Goal: Transaction & Acquisition: Obtain resource

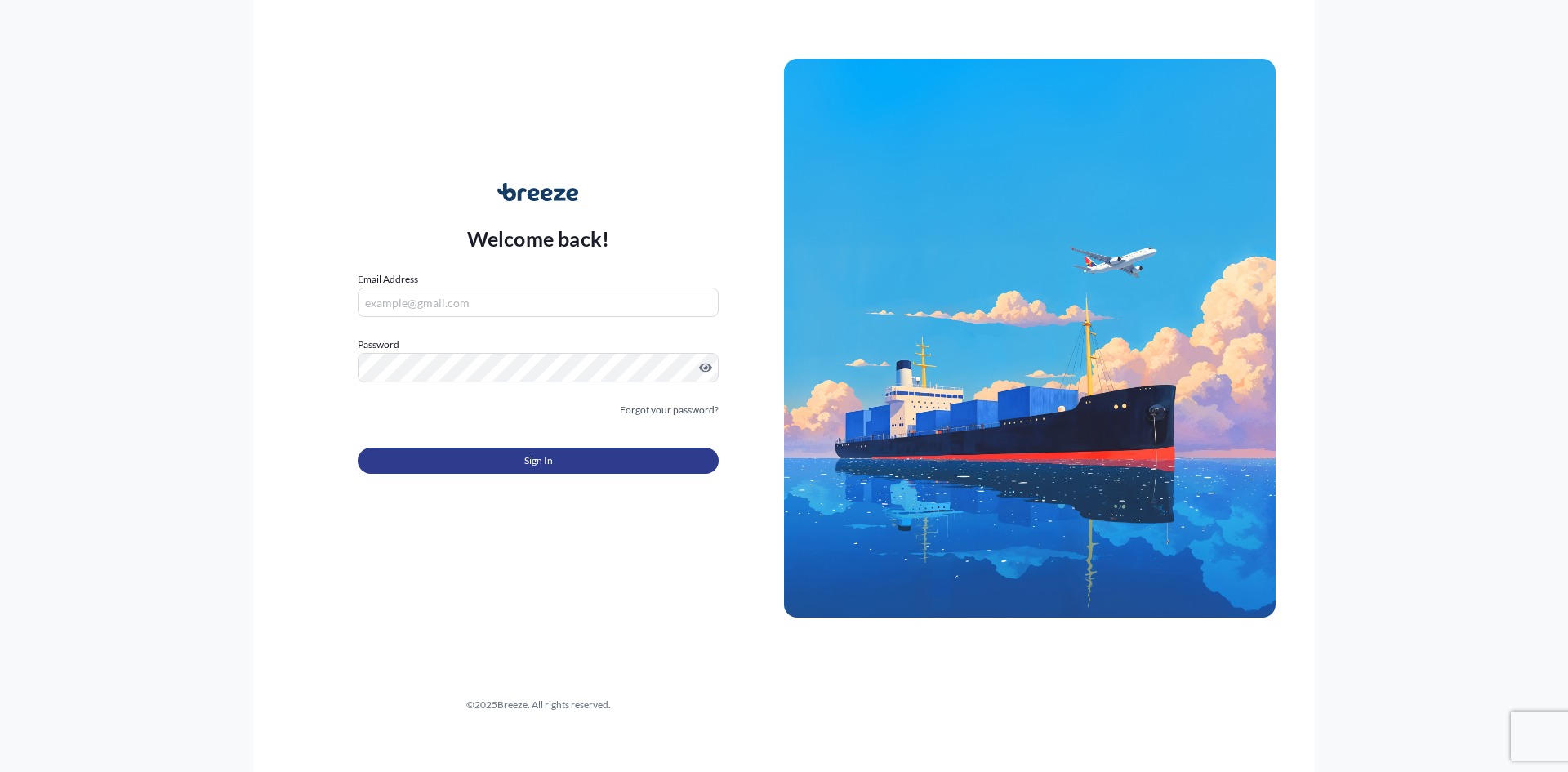
type input "[EMAIL_ADDRESS][DOMAIN_NAME]"
click at [562, 459] on button "Sign In" at bounding box center [538, 460] width 361 height 26
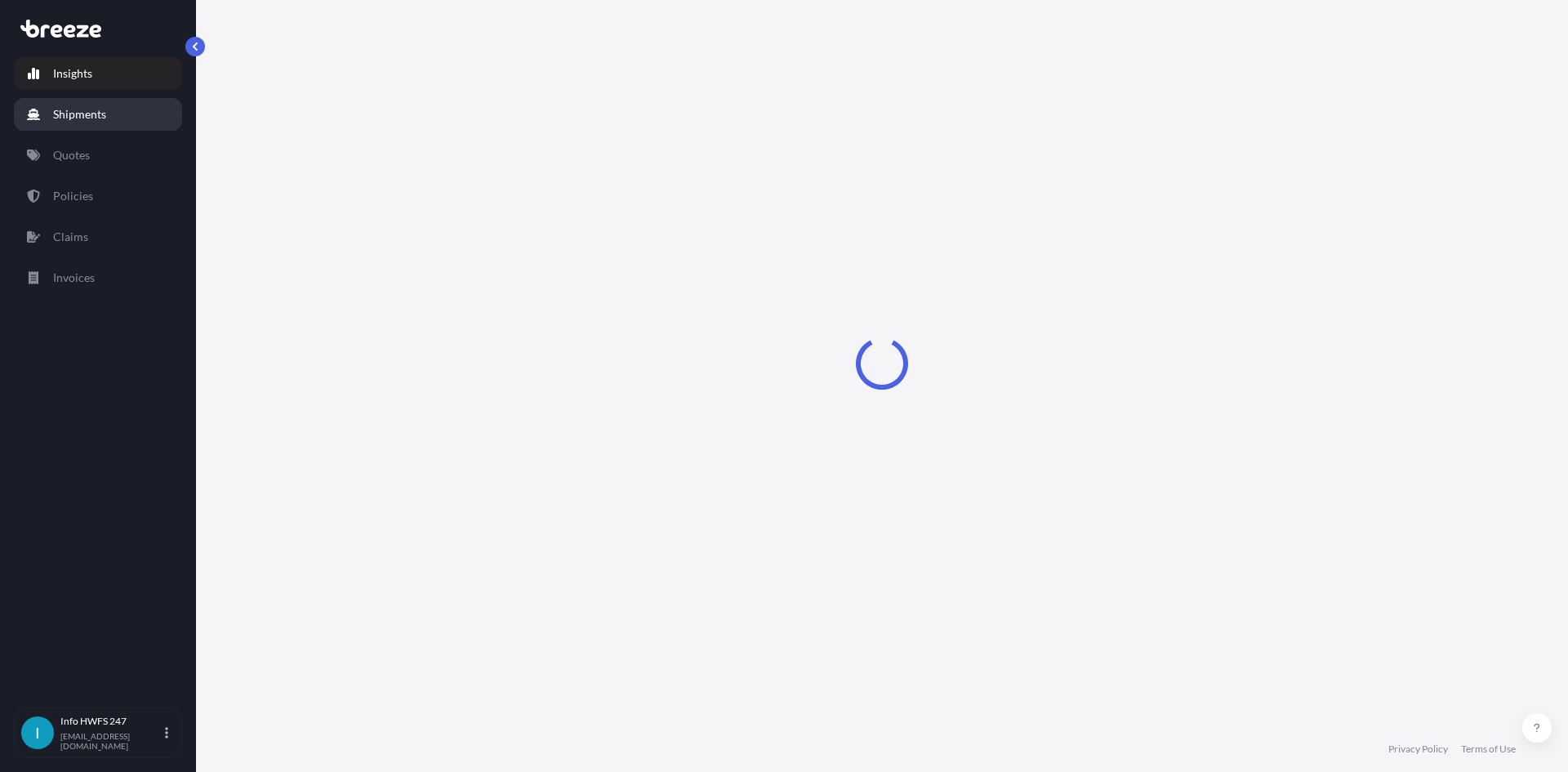
click at [138, 106] on link "Shipments" at bounding box center [98, 114] width 168 height 32
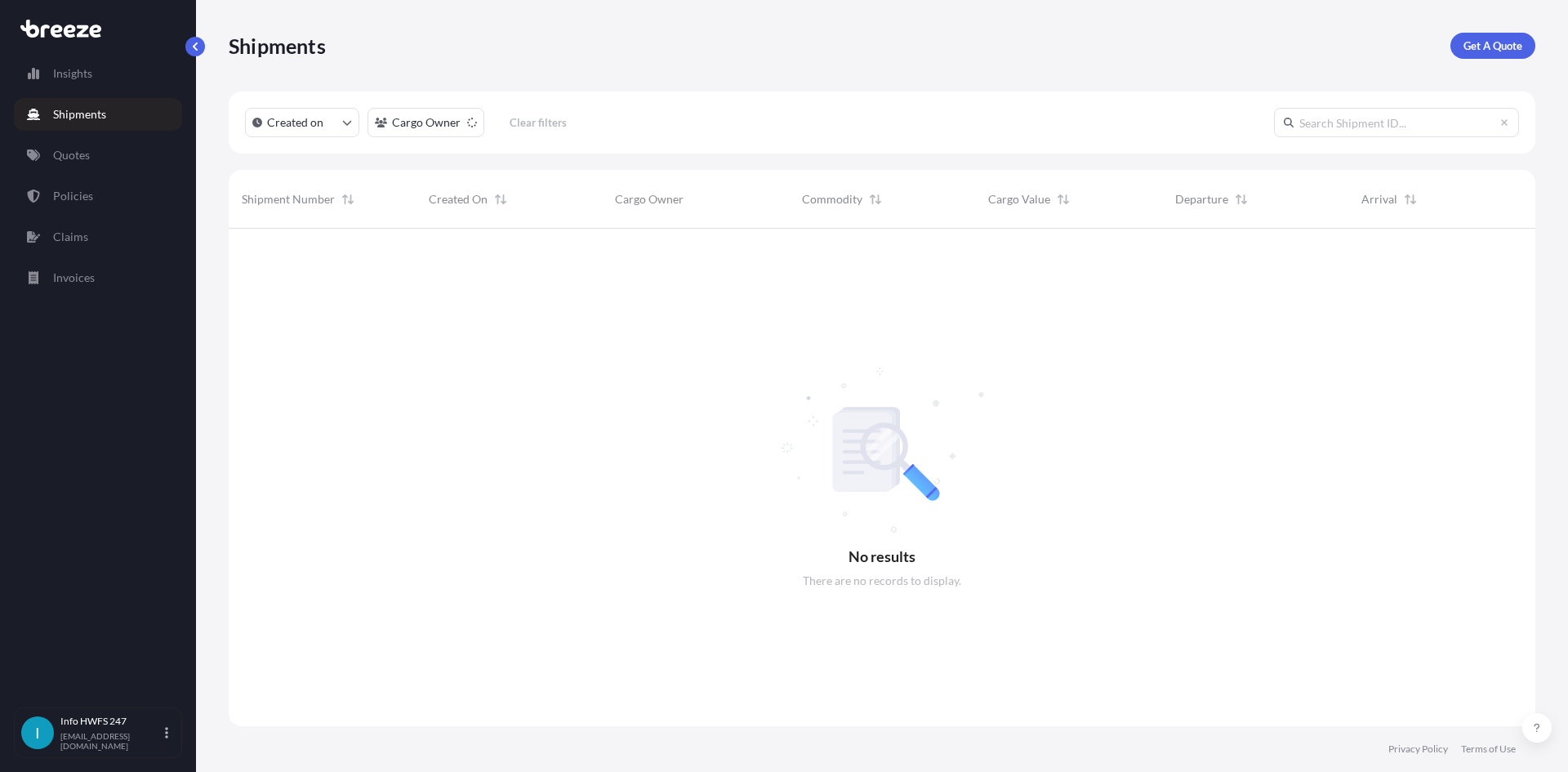
scroll to position [544, 1294]
click at [1473, 43] on p "Get A Quote" at bounding box center [1492, 45] width 59 height 16
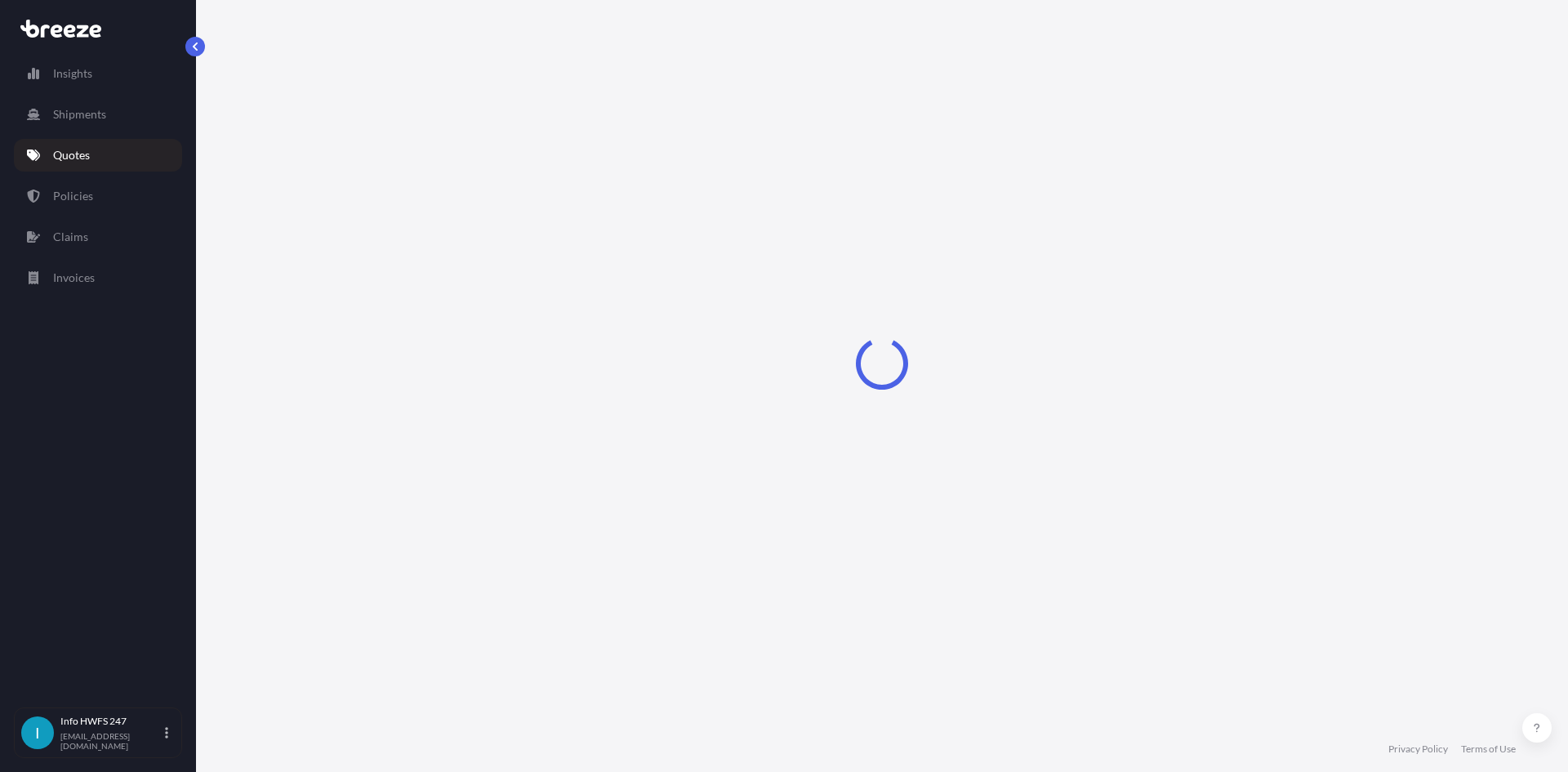
select select "Road"
select select "Air"
select select "1"
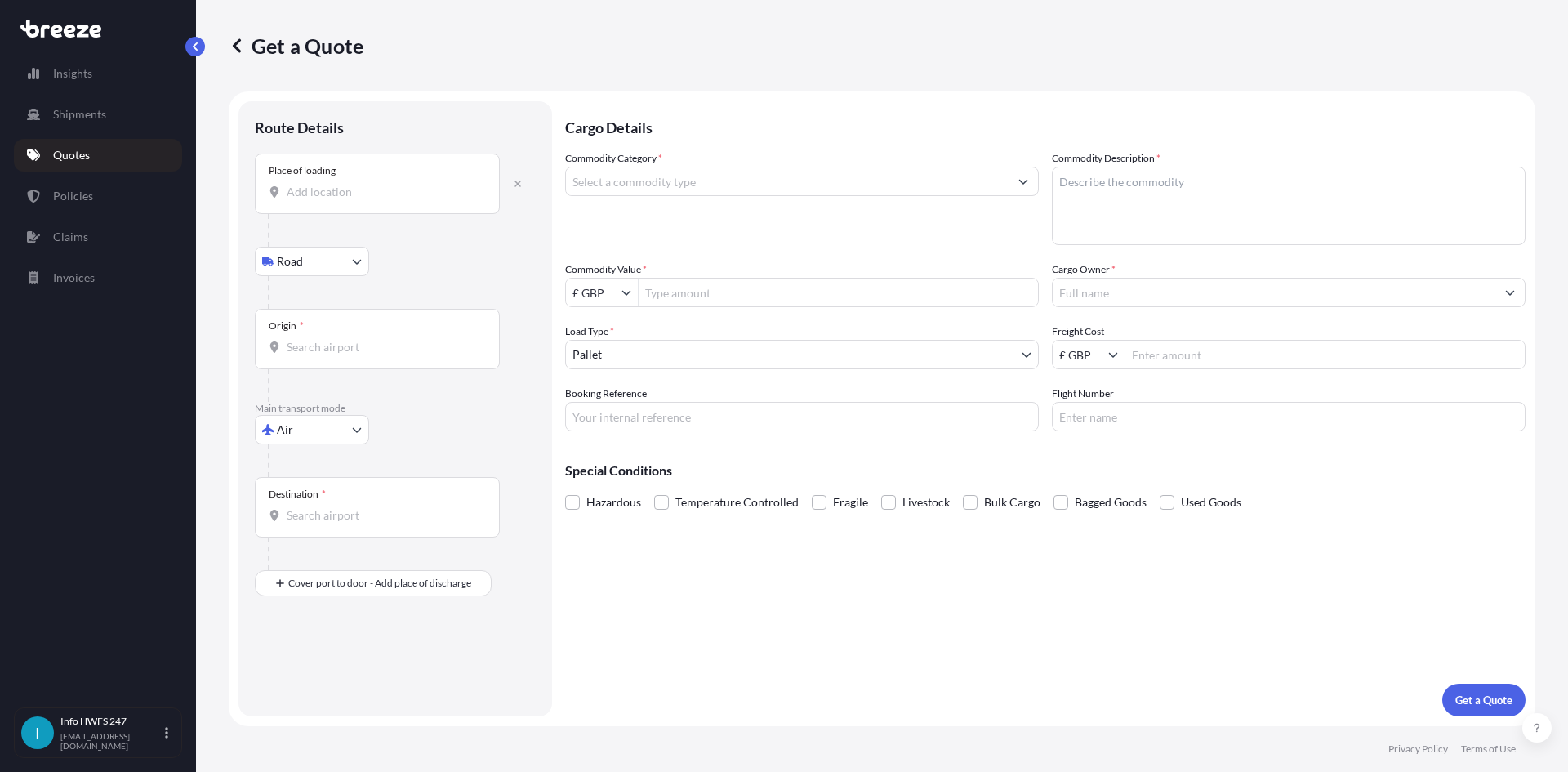
click at [354, 198] on input "Place of loading" at bounding box center [383, 192] width 193 height 16
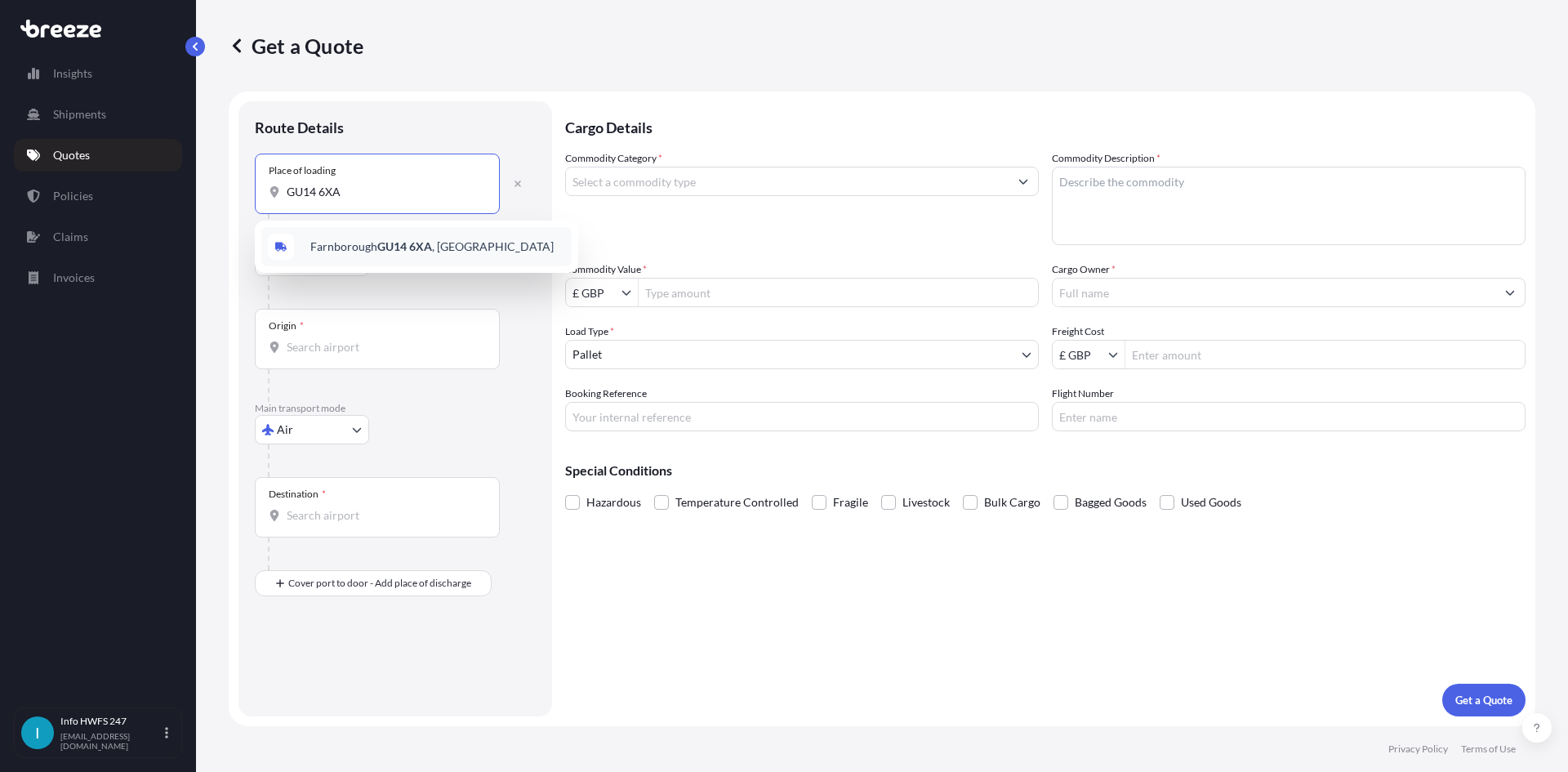
click at [410, 254] on span "Farnborough GU14 6XA , [GEOGRAPHIC_DATA]" at bounding box center [432, 246] width 243 height 16
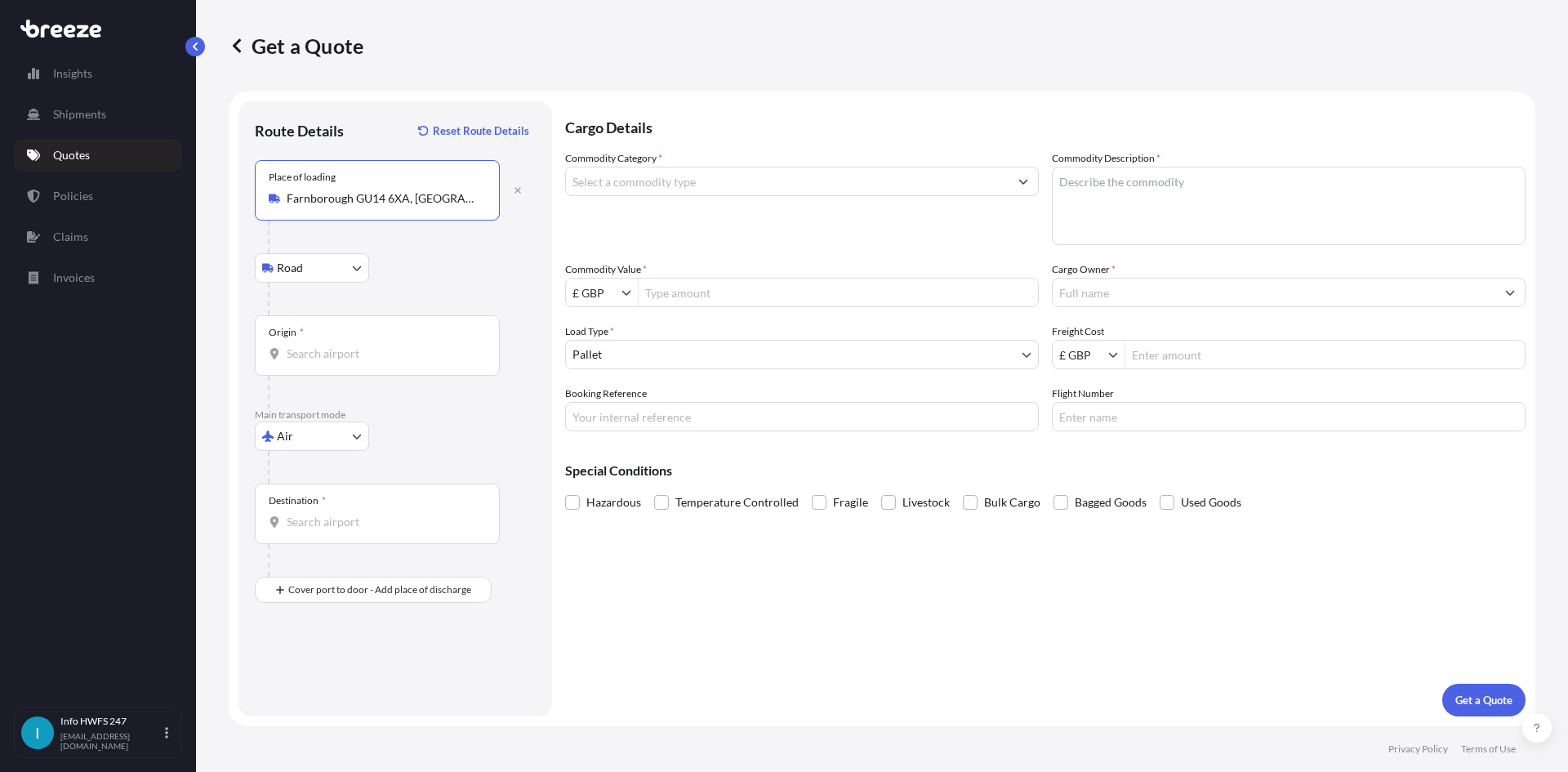
type input "Farnborough GU14 6XA, [GEOGRAPHIC_DATA]"
click at [317, 363] on div "Origin *" at bounding box center [377, 345] width 245 height 60
click at [317, 362] on input "Origin *" at bounding box center [383, 353] width 193 height 16
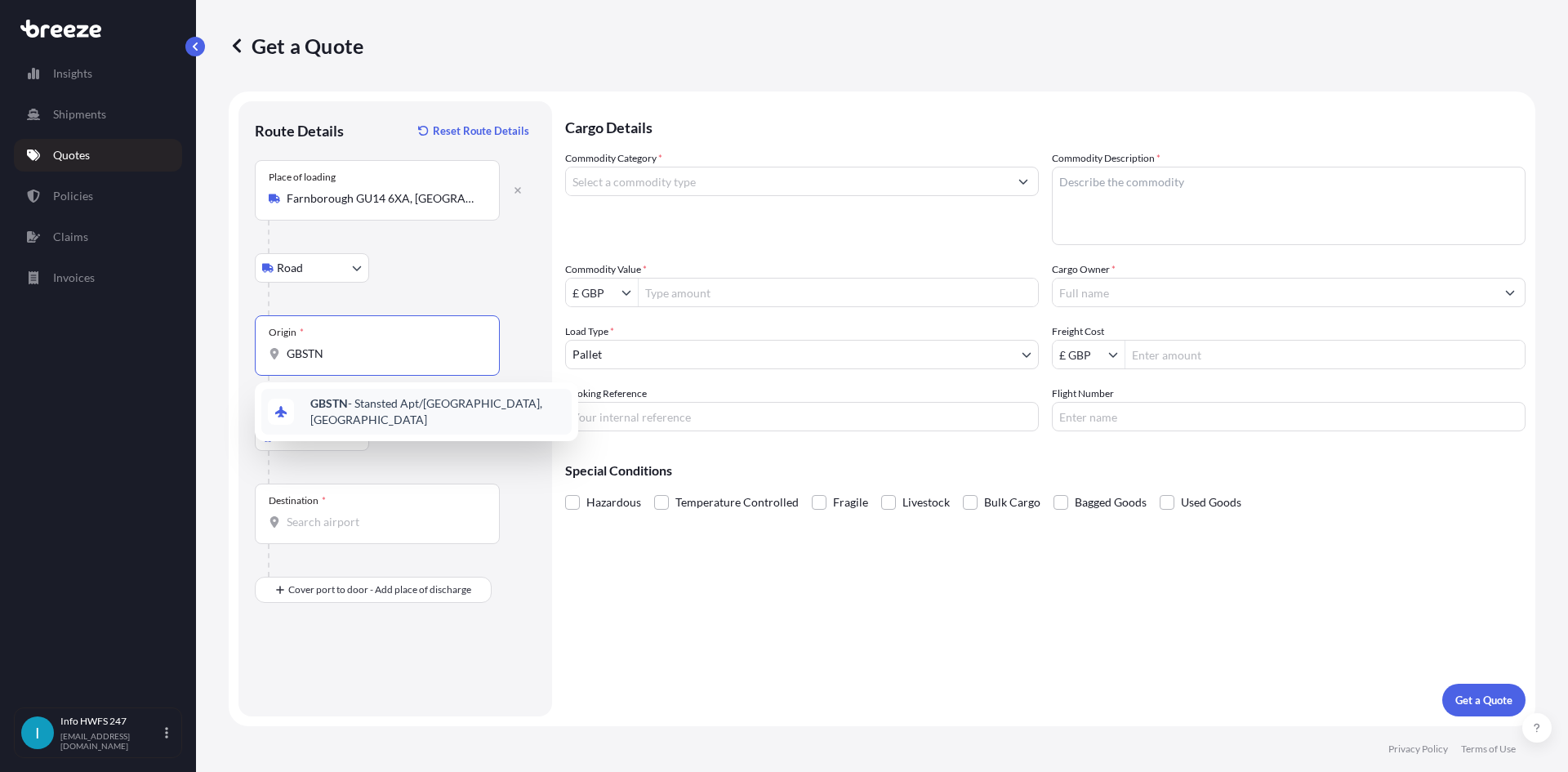
click at [335, 404] on b "GBSTN" at bounding box center [329, 403] width 37 height 14
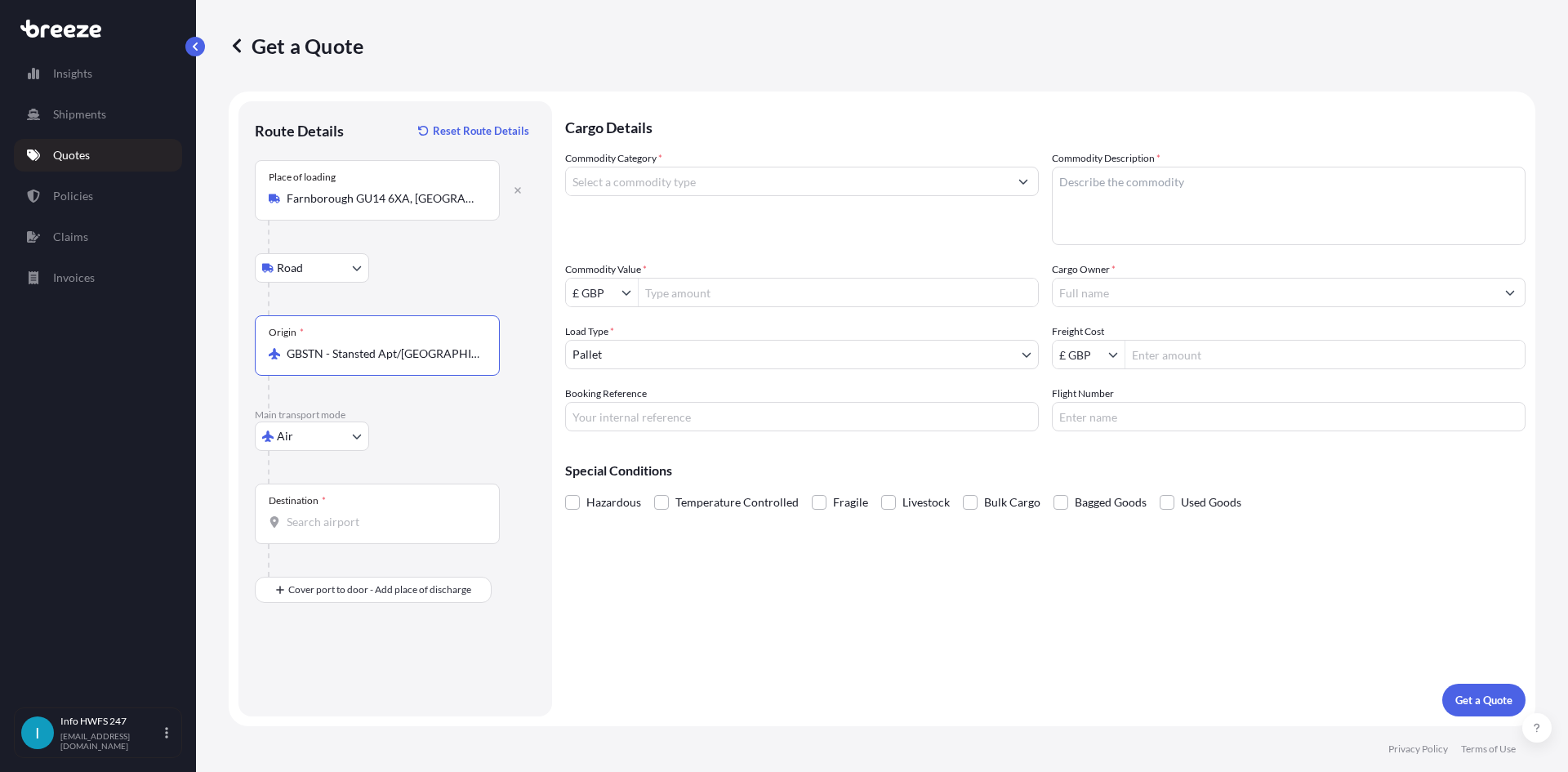
type input "GBSTN - Stansted Apt/[GEOGRAPHIC_DATA], [GEOGRAPHIC_DATA]"
click at [375, 526] on input "Destination *" at bounding box center [383, 522] width 193 height 16
type input "U"
click at [396, 569] on span "DEFRA - [GEOGRAPHIC_DATA], [GEOGRAPHIC_DATA]" at bounding box center [437, 580] width 254 height 32
type input "DEFRA - [GEOGRAPHIC_DATA], [GEOGRAPHIC_DATA]"
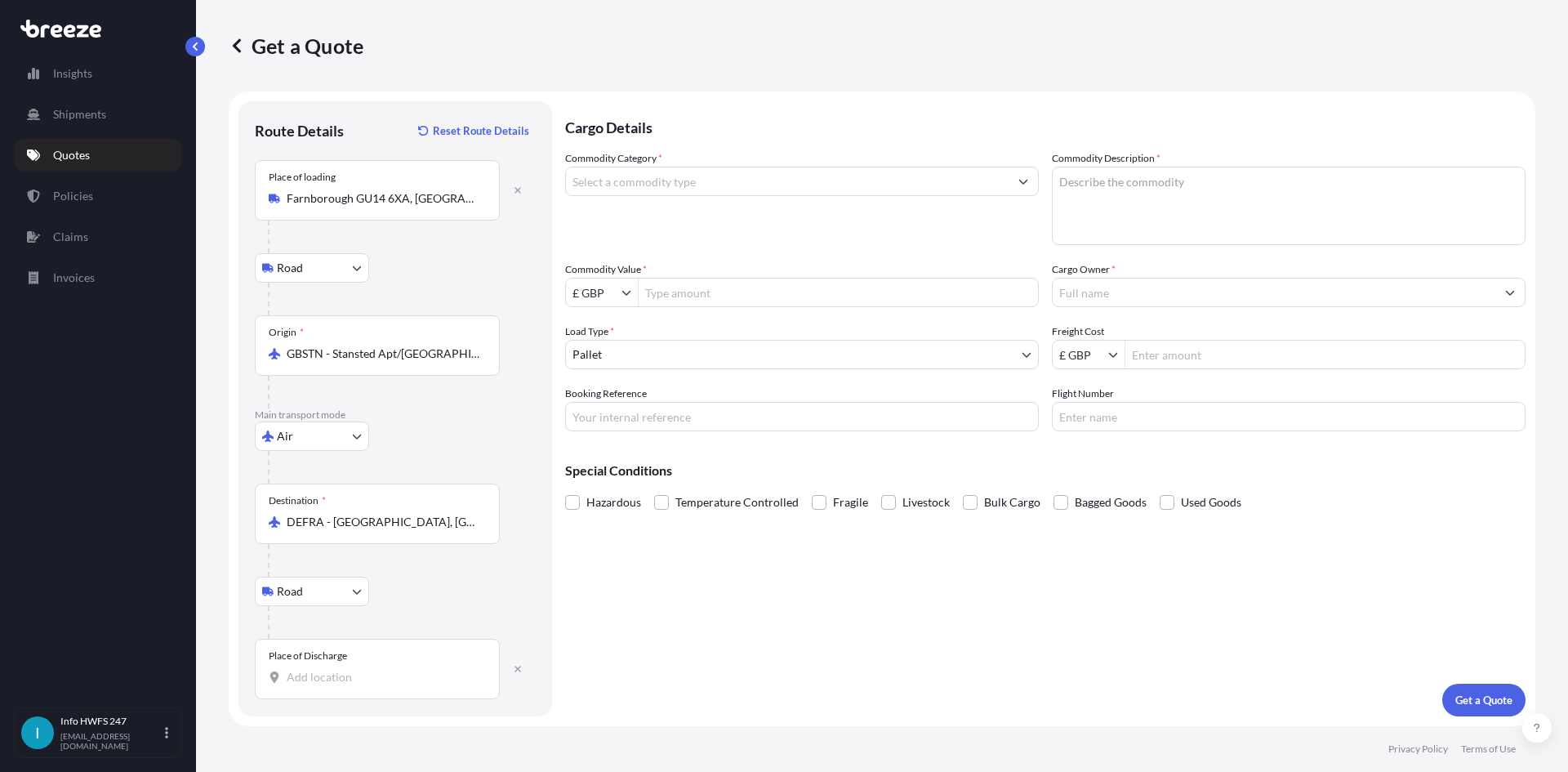
click at [380, 681] on input "Place of Discharge" at bounding box center [383, 677] width 193 height 16
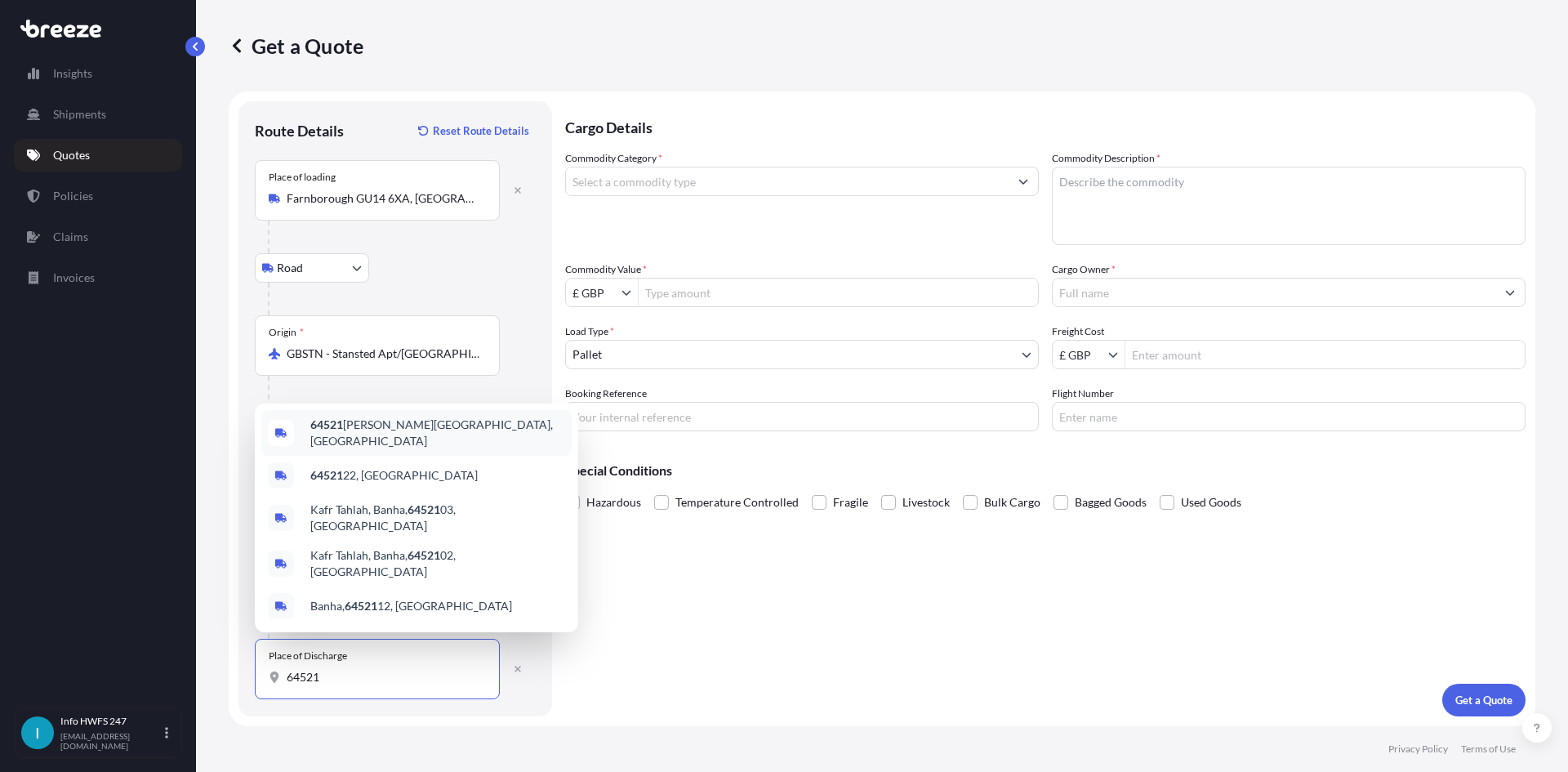
click at [372, 448] on span "64521 [PERSON_NAME], [GEOGRAPHIC_DATA]" at bounding box center [437, 432] width 254 height 32
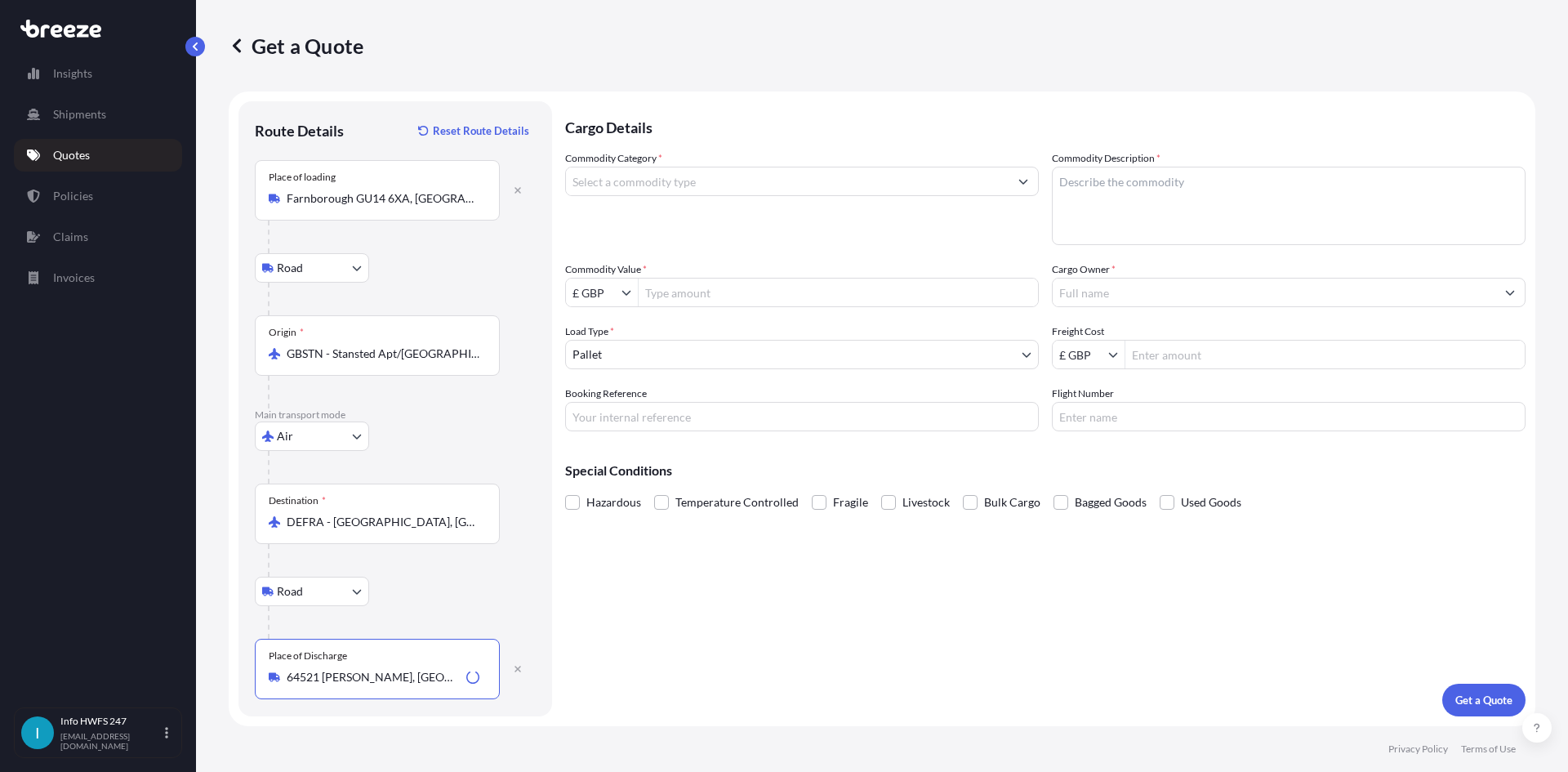
type input "64521 [PERSON_NAME], [GEOGRAPHIC_DATA]"
click at [662, 175] on input "Commodity Category *" at bounding box center [787, 181] width 442 height 30
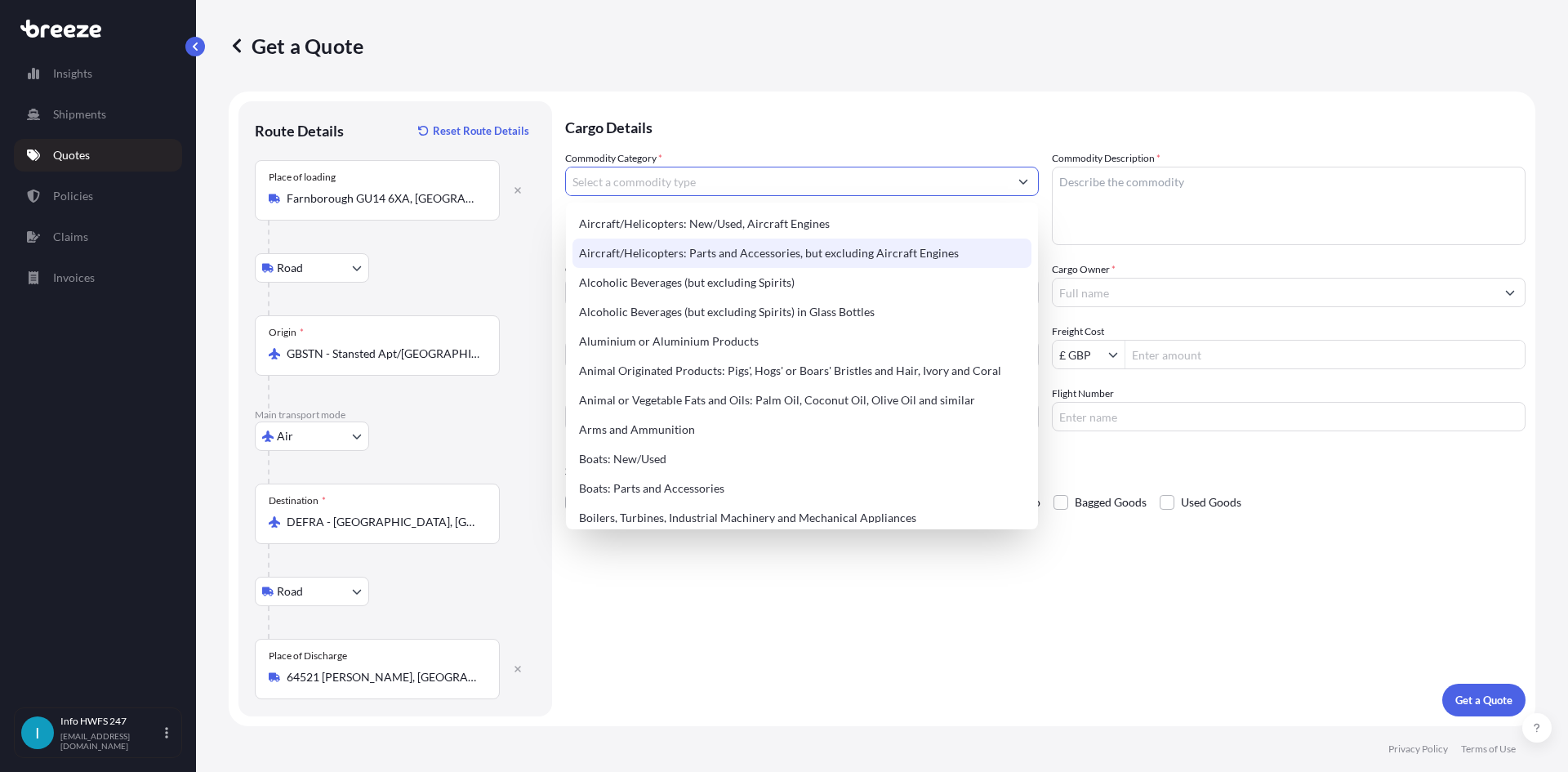
click at [684, 249] on div "Aircraft/Helicopters: Parts and Accessories, but excluding Aircraft Engines" at bounding box center [801, 253] width 459 height 30
type input "Aircraft/Helicopters: Parts and Accessories, but excluding Aircraft Engines"
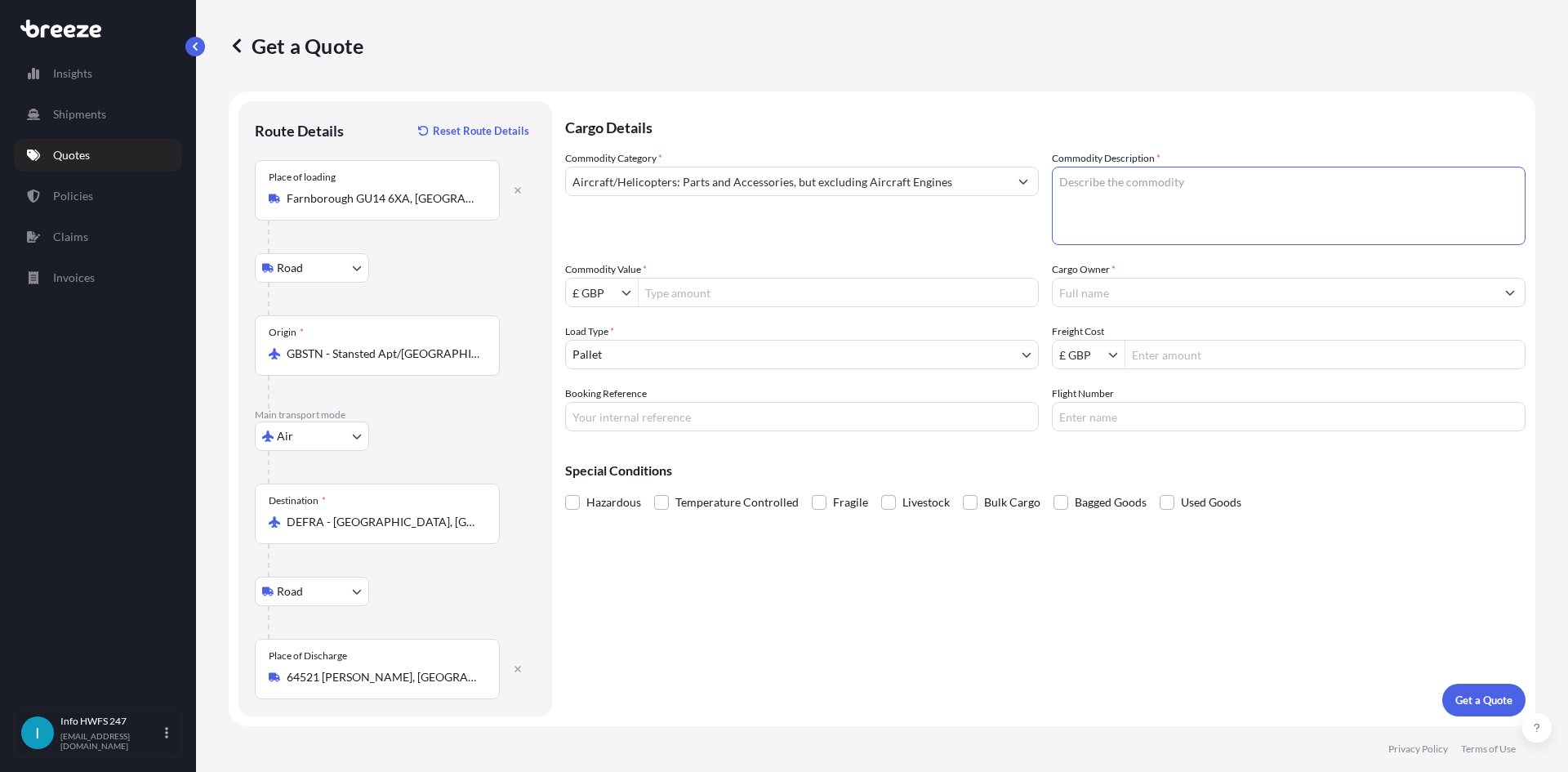
click at [1139, 202] on textarea "Commodity Description *" at bounding box center [1288, 206] width 474 height 78
type textarea "CIVIL AIRCRAFT PART - CONTROL PANEL GALLEY, 10 IN"
click at [589, 294] on input "£ GBP" at bounding box center [593, 292] width 55 height 30
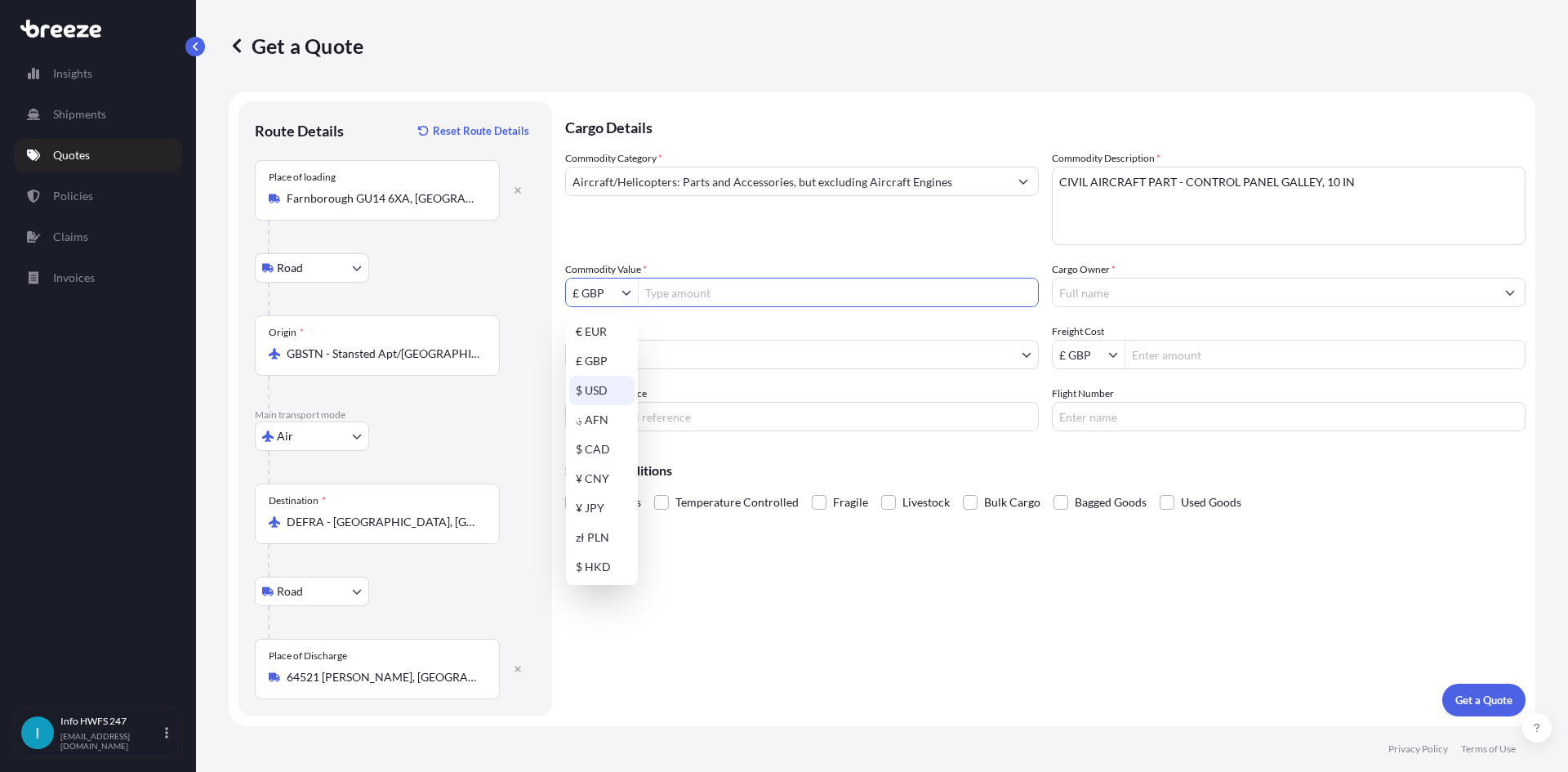
click at [602, 379] on div "$ USD" at bounding box center [602, 390] width 66 height 30
type input "$ USD"
click at [655, 299] on input "Commodity Value *" at bounding box center [838, 292] width 399 height 30
type input "14,840"
click at [1112, 316] on body "14,840 Insights Shipments Quotes Policies Claims Invoices I Info HWFS 247 [EMAI…" at bounding box center [784, 386] width 1568 height 772
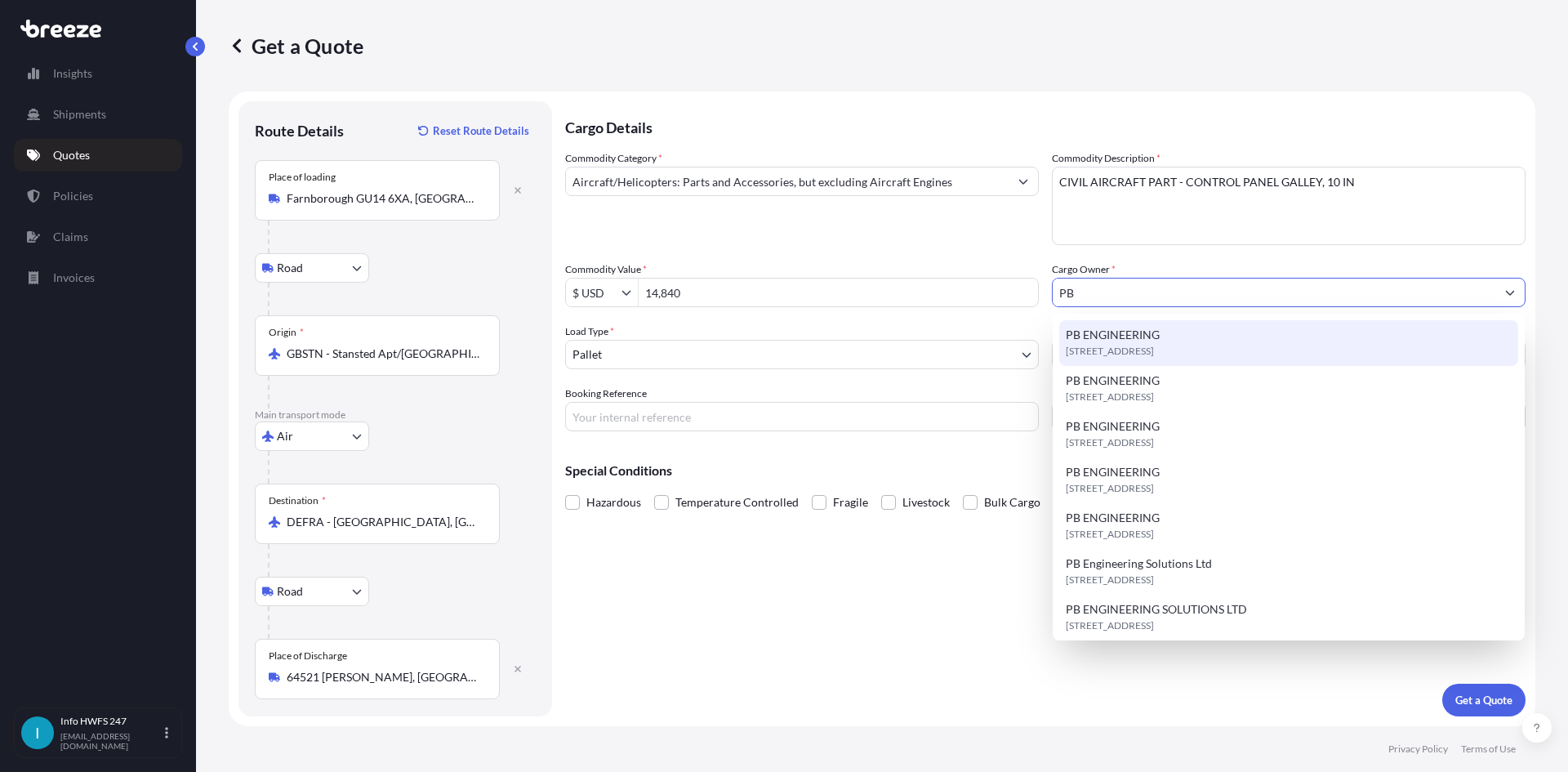
click at [1130, 346] on span "[STREET_ADDRESS]" at bounding box center [1110, 351] width 88 height 16
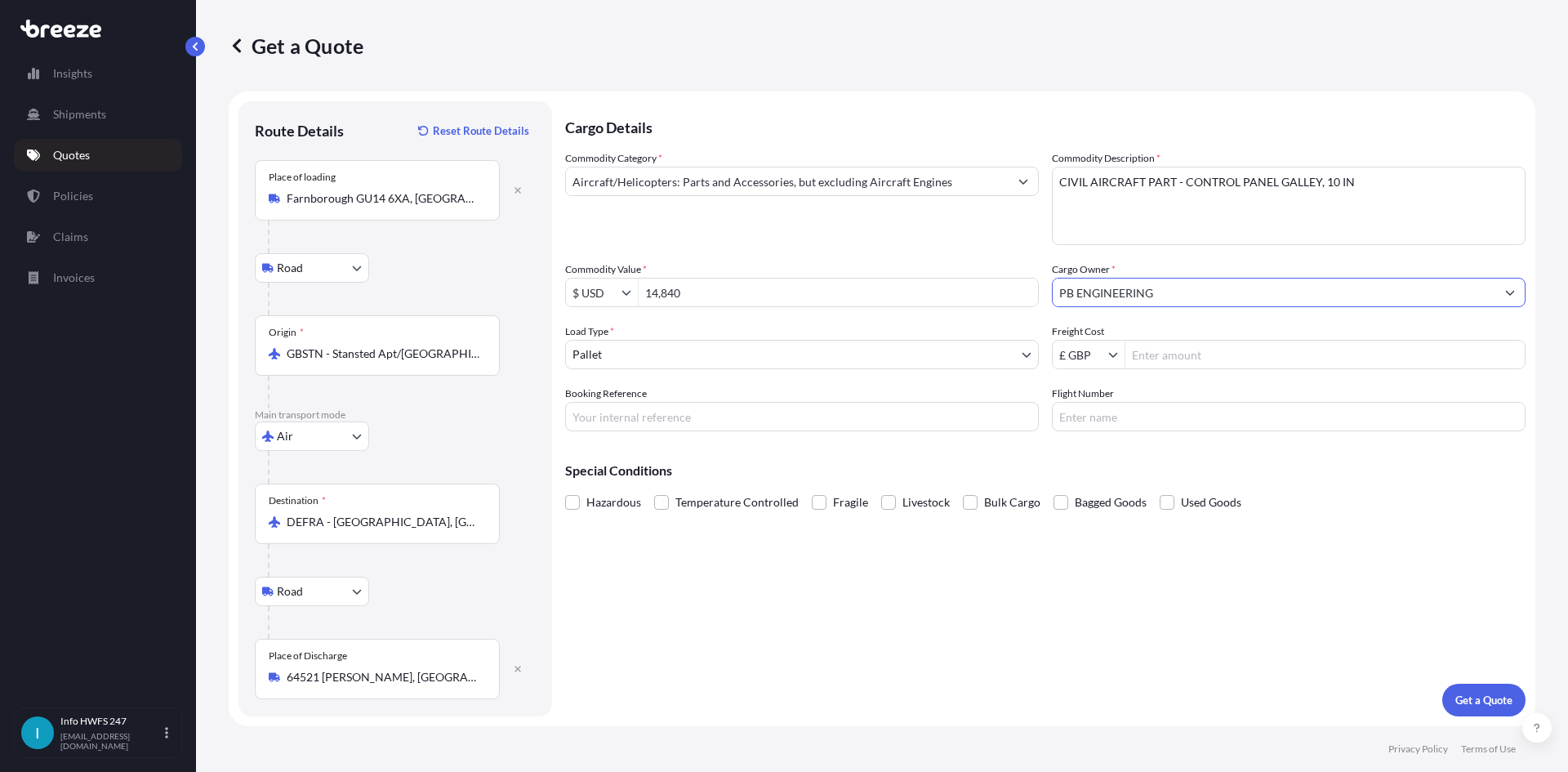
type input "PB ENGINEERING"
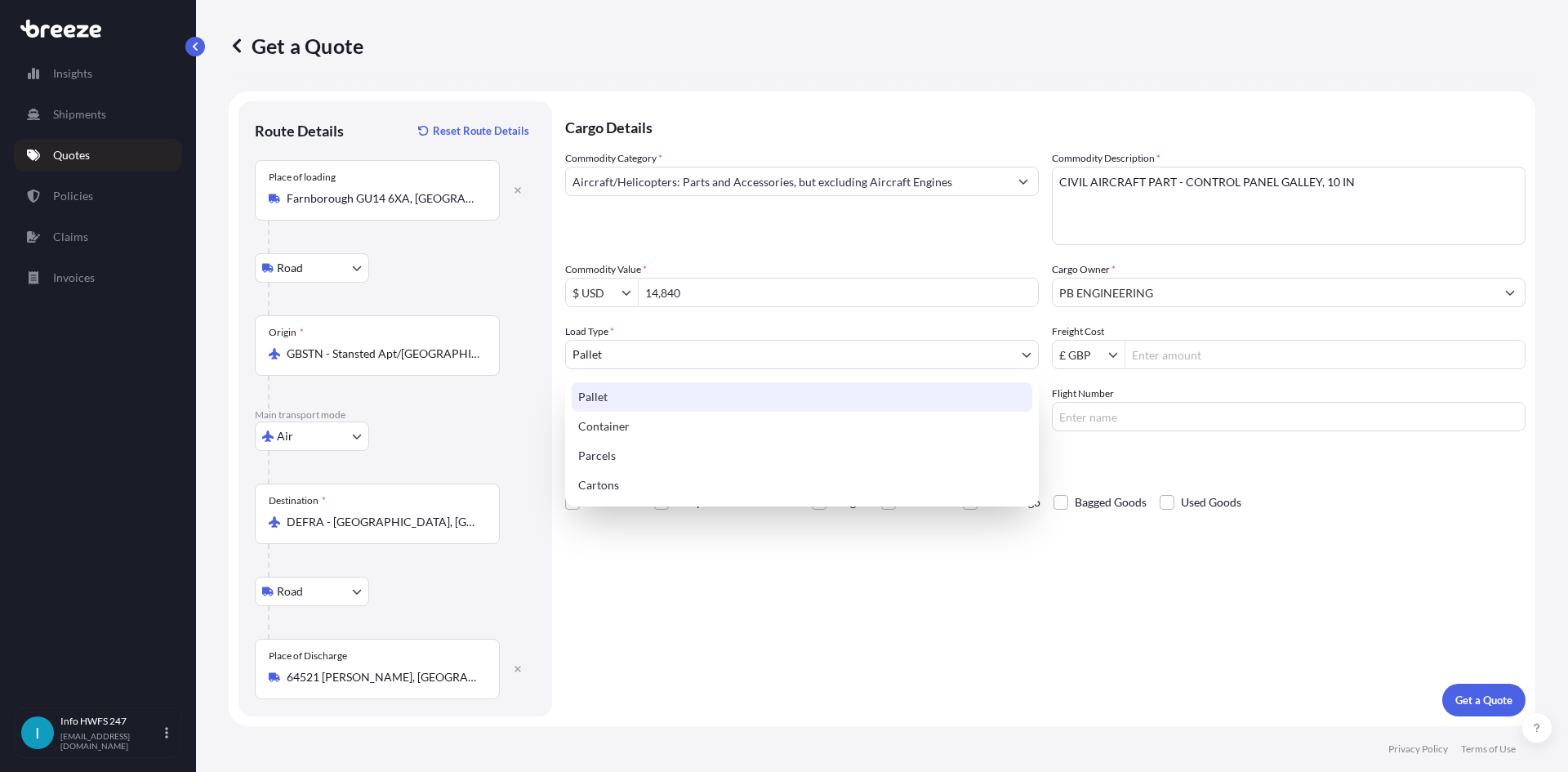
click at [654, 356] on body "14,840 15 options available. 3 options available. 0 options available. 7 option…" at bounding box center [784, 386] width 1568 height 772
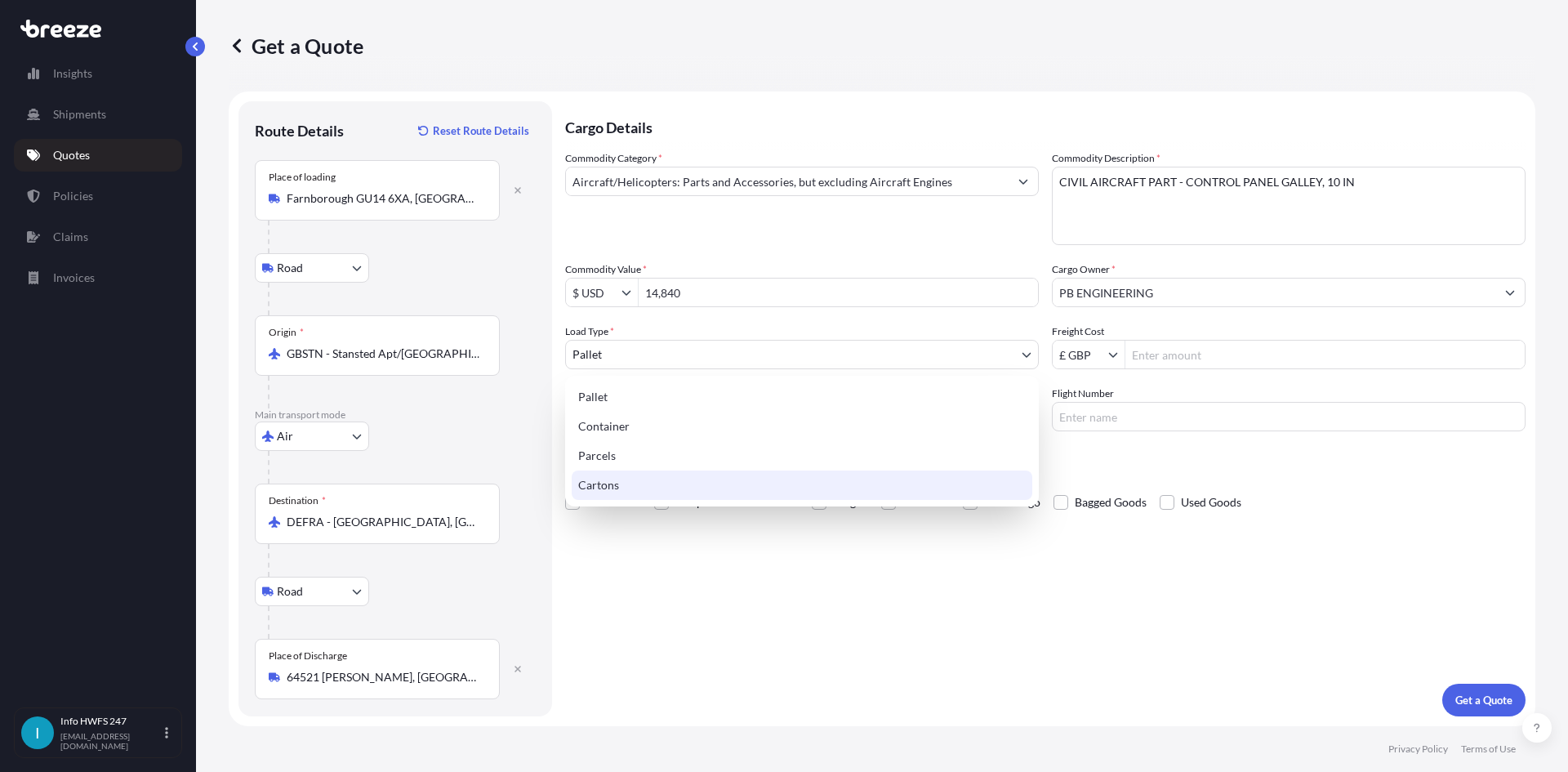
click at [637, 483] on div "Cartons" at bounding box center [801, 485] width 460 height 30
select select "4"
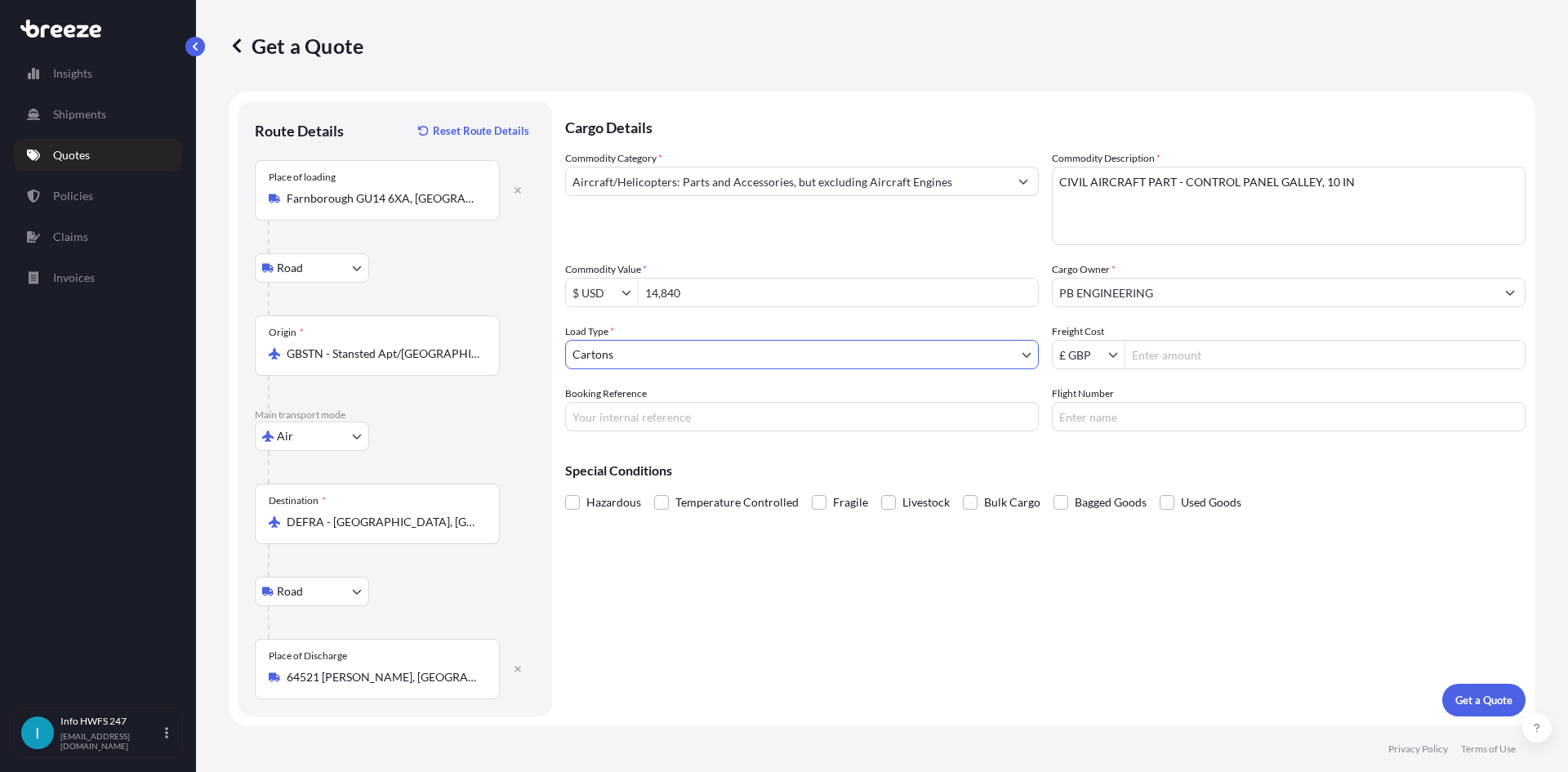
click at [741, 427] on input "Booking Reference" at bounding box center [801, 416] width 474 height 30
type input "HE167421"
click at [1485, 691] on button "Get a Quote" at bounding box center [1484, 700] width 83 height 32
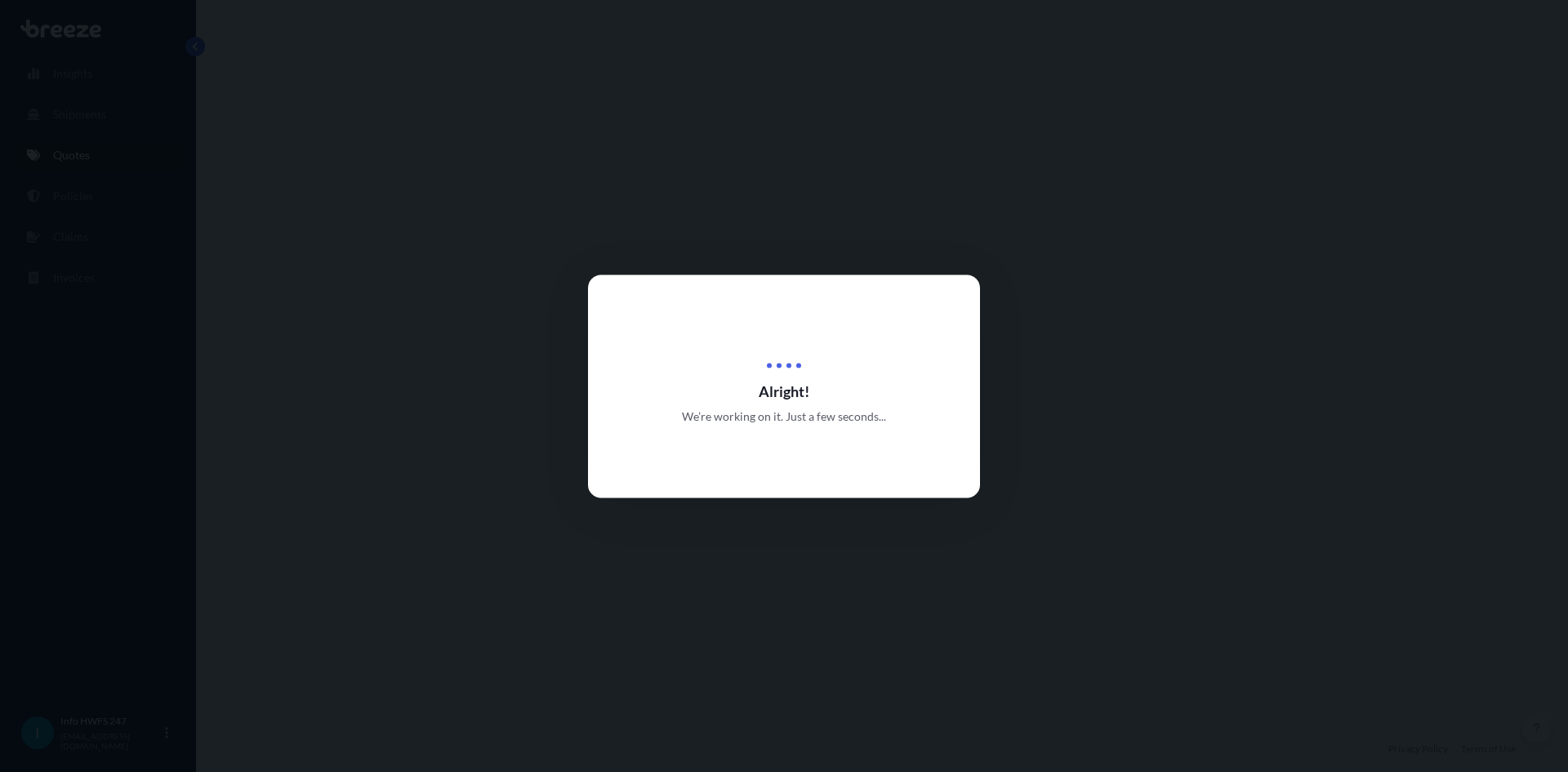
select select "Road"
select select "Air"
select select "Road"
select select "4"
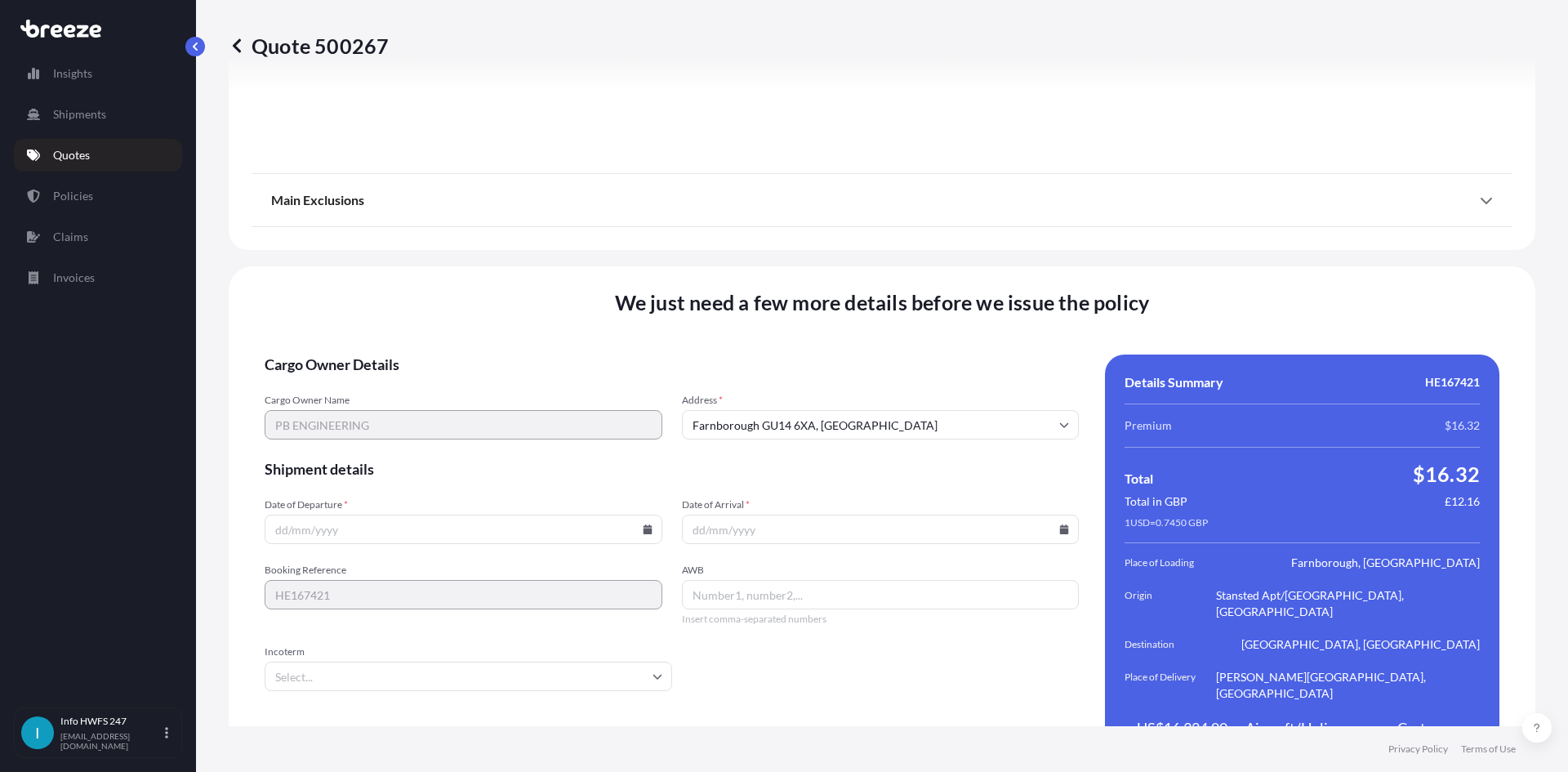
scroll to position [2130, 0]
click at [462, 513] on input "Date of Departure *" at bounding box center [463, 528] width 397 height 30
click at [642, 523] on icon at bounding box center [647, 528] width 9 height 10
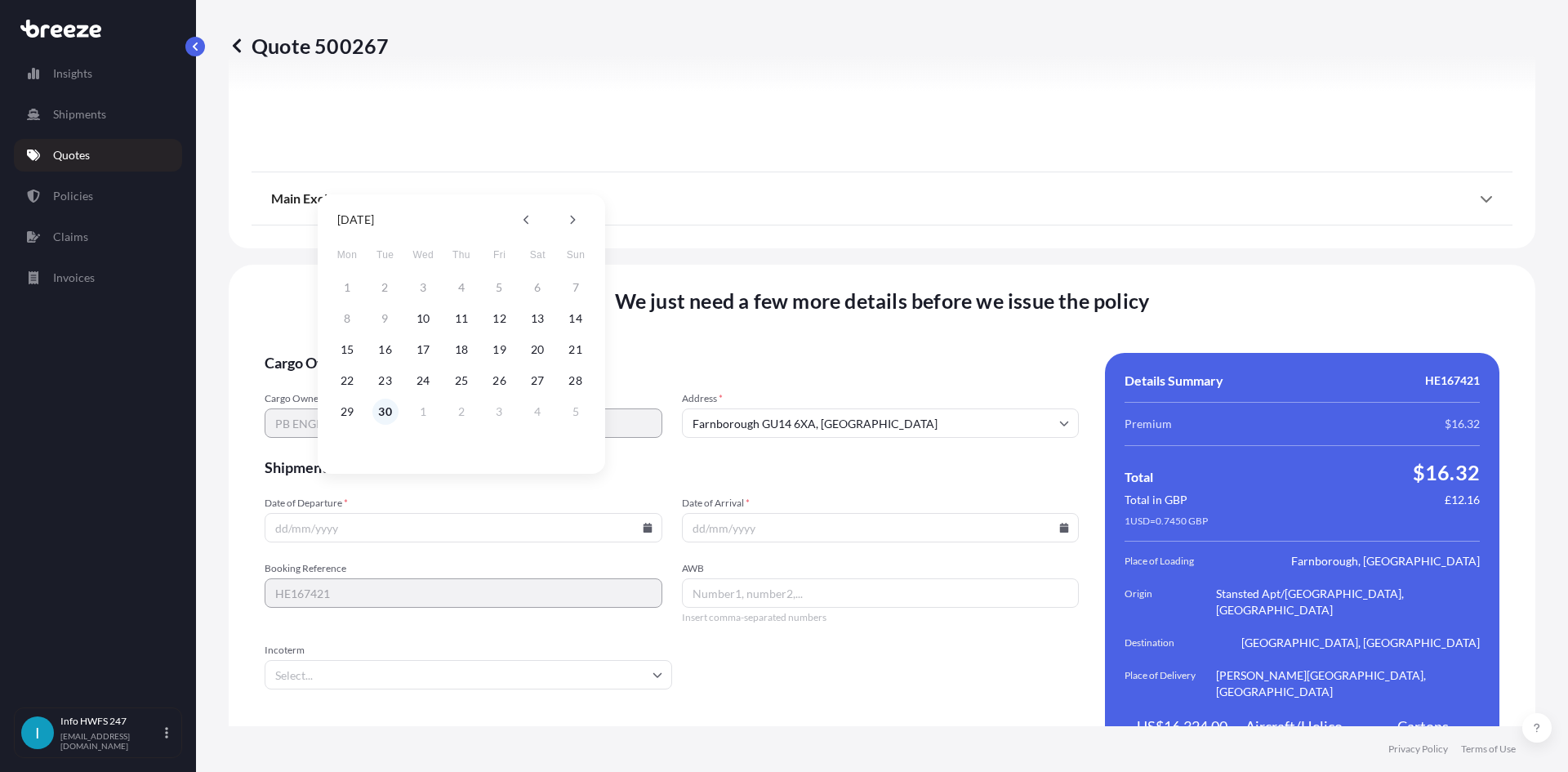
click at [378, 410] on button "30" at bounding box center [385, 411] width 26 height 26
type input "[DATE]"
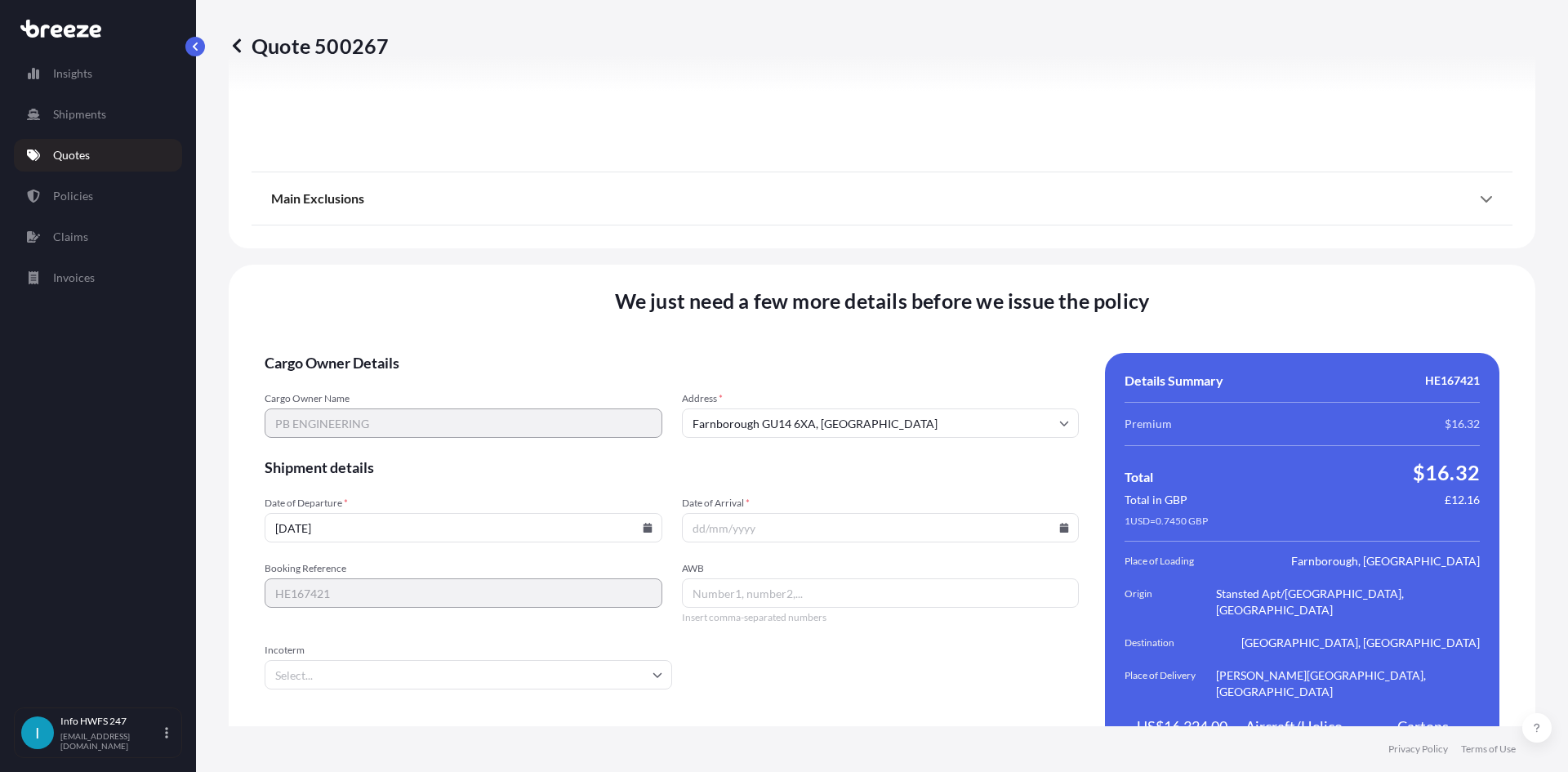
click at [1060, 523] on icon at bounding box center [1064, 528] width 9 height 10
click at [989, 220] on button at bounding box center [985, 220] width 26 height 26
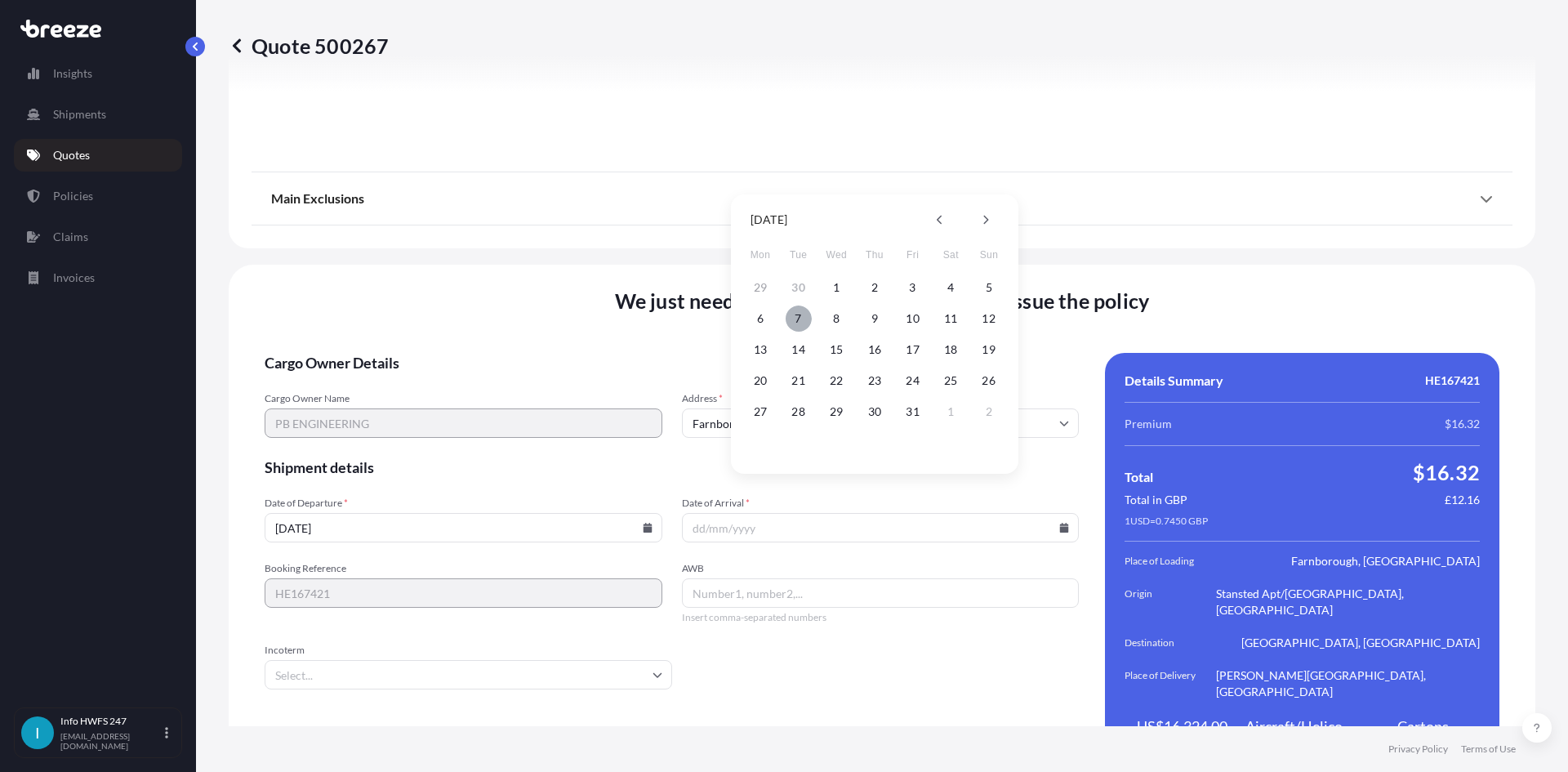
click at [802, 311] on button "7" at bounding box center [798, 318] width 26 height 26
type input "[DATE]"
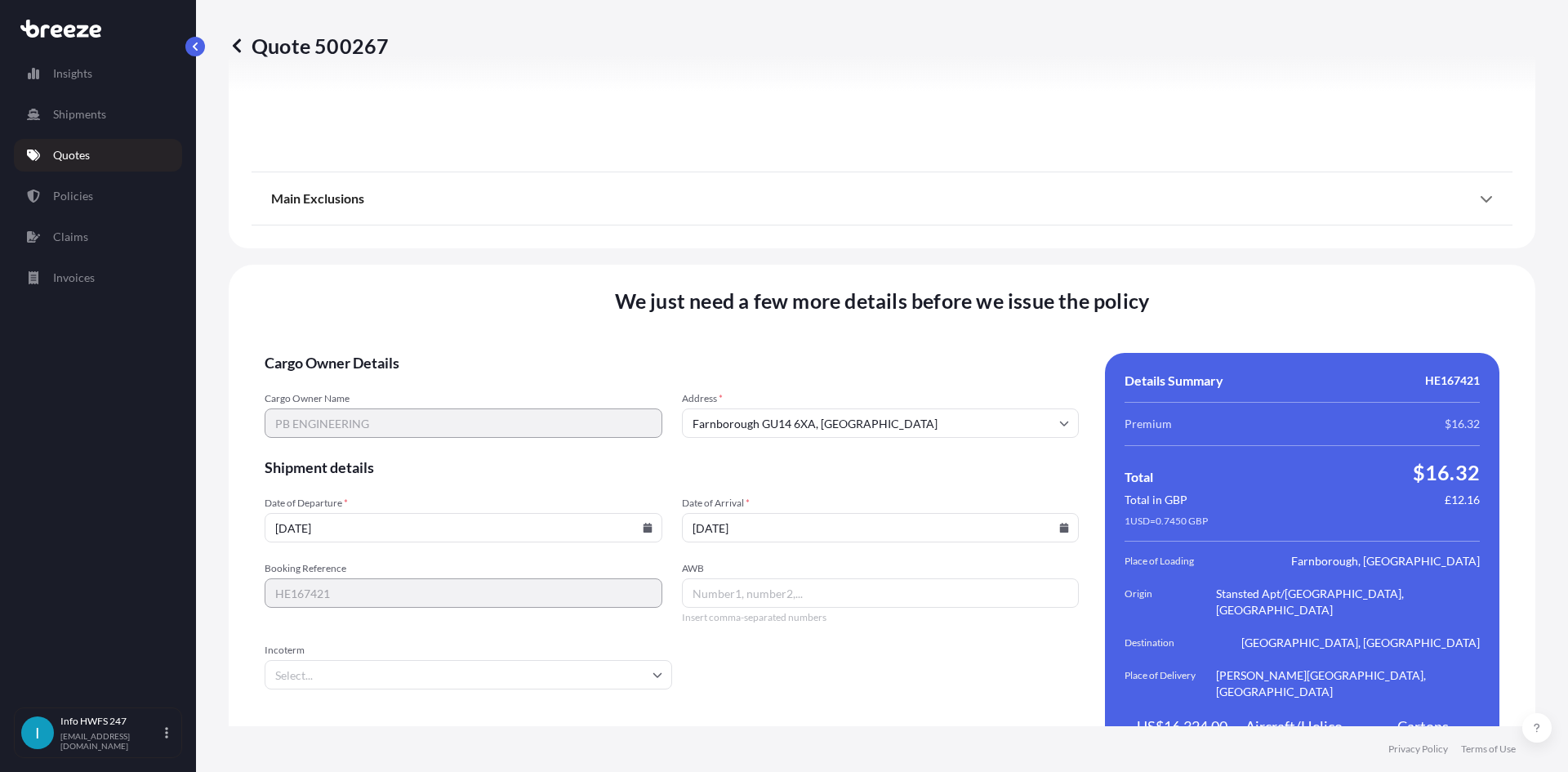
click at [787, 579] on input "AWB" at bounding box center [880, 593] width 397 height 30
paste input "1685708135"
type input "1685708135"
click at [646, 660] on input "Incoterm" at bounding box center [468, 674] width 408 height 30
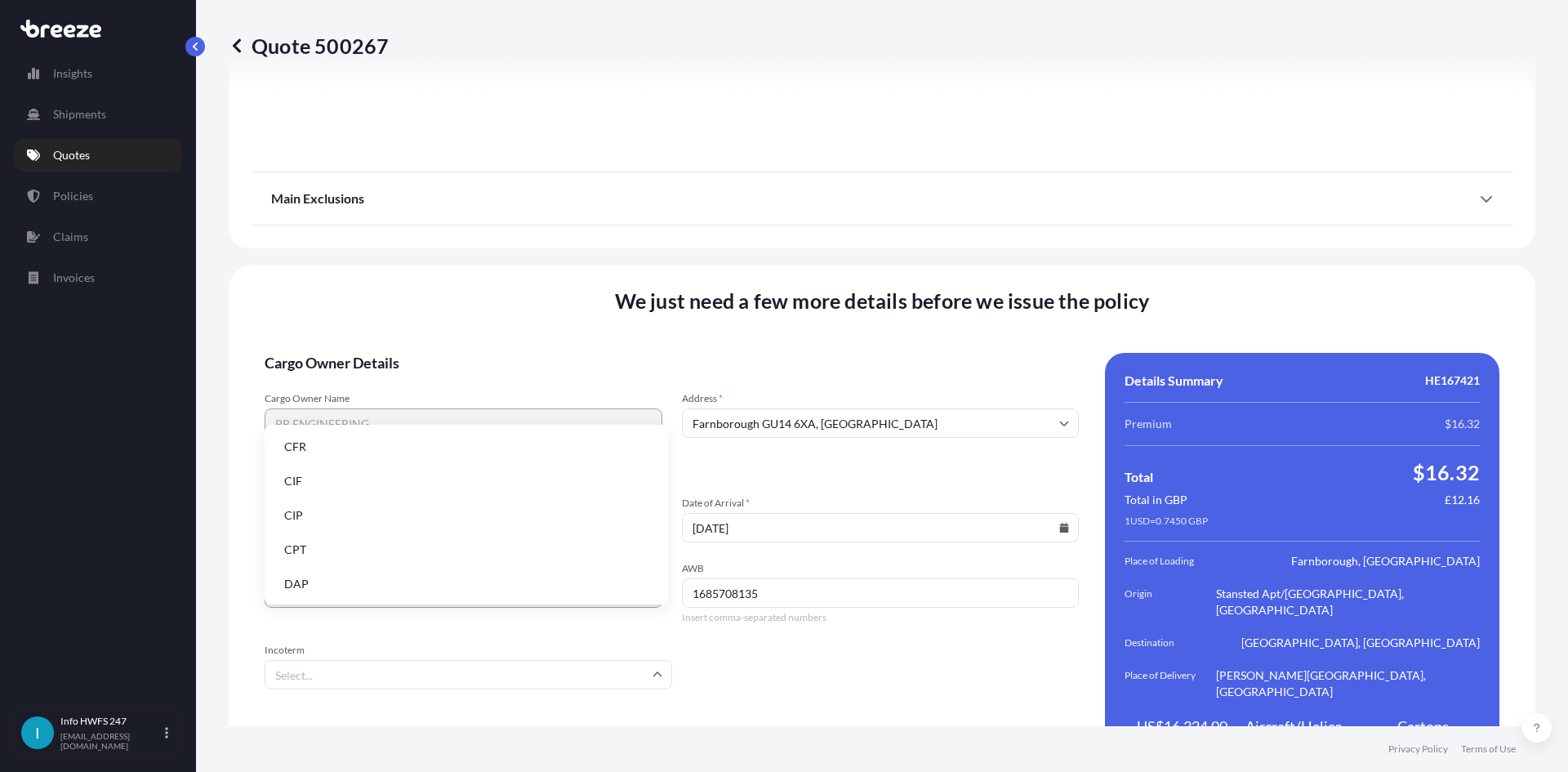
click at [419, 586] on li "DAP" at bounding box center [466, 584] width 391 height 31
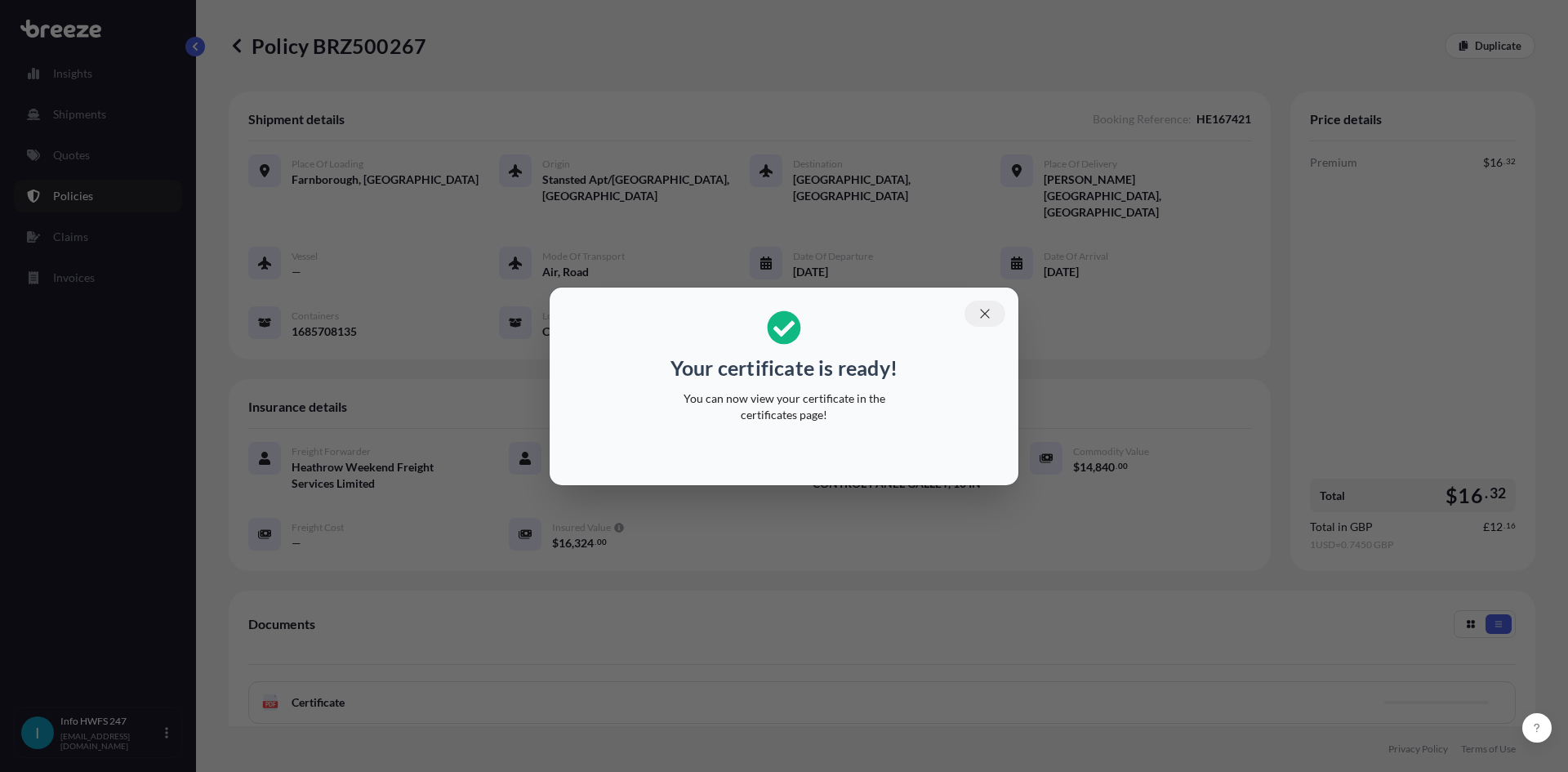
click at [993, 313] on button "button" at bounding box center [984, 313] width 41 height 26
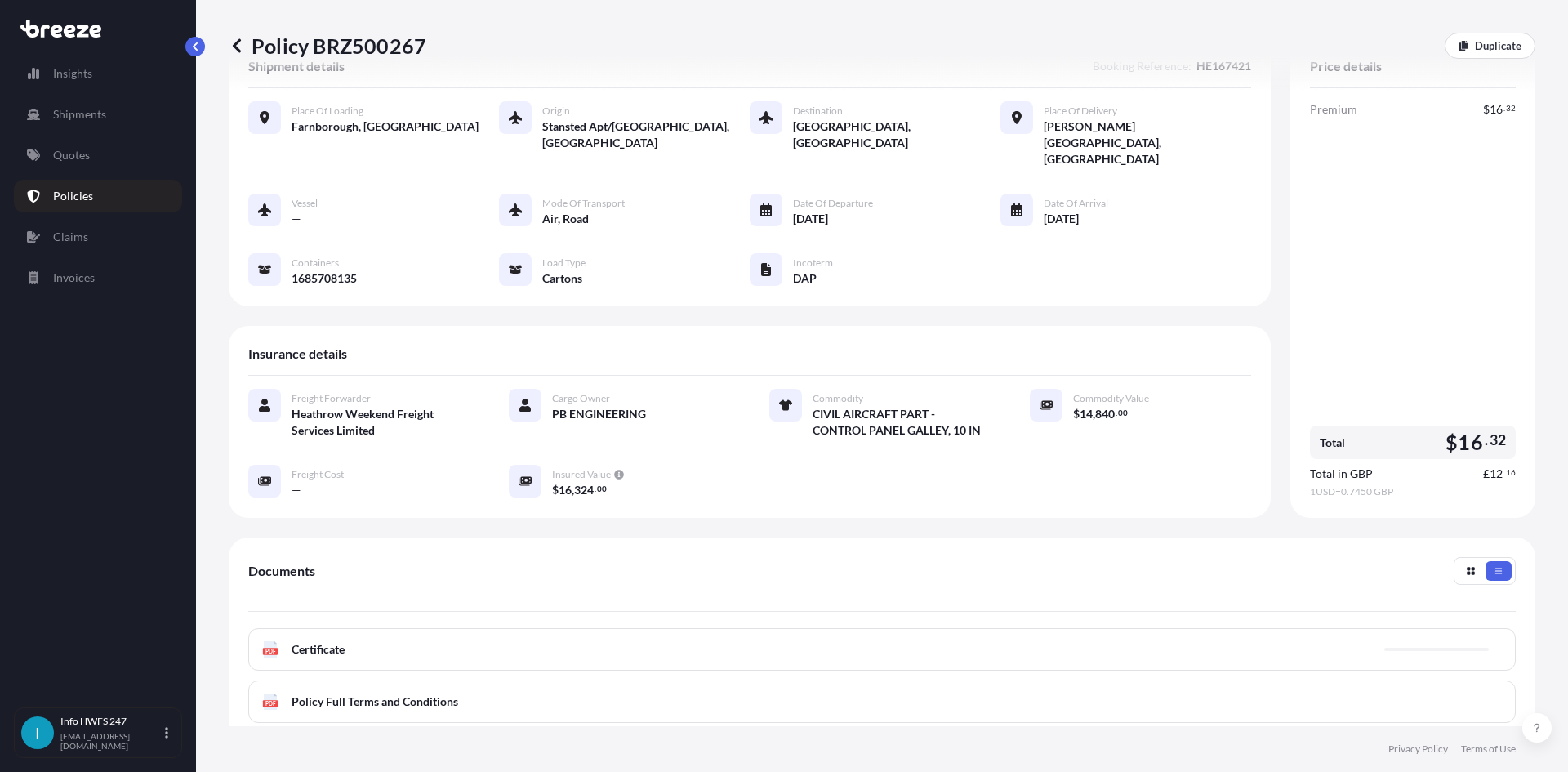
scroll to position [82, 0]
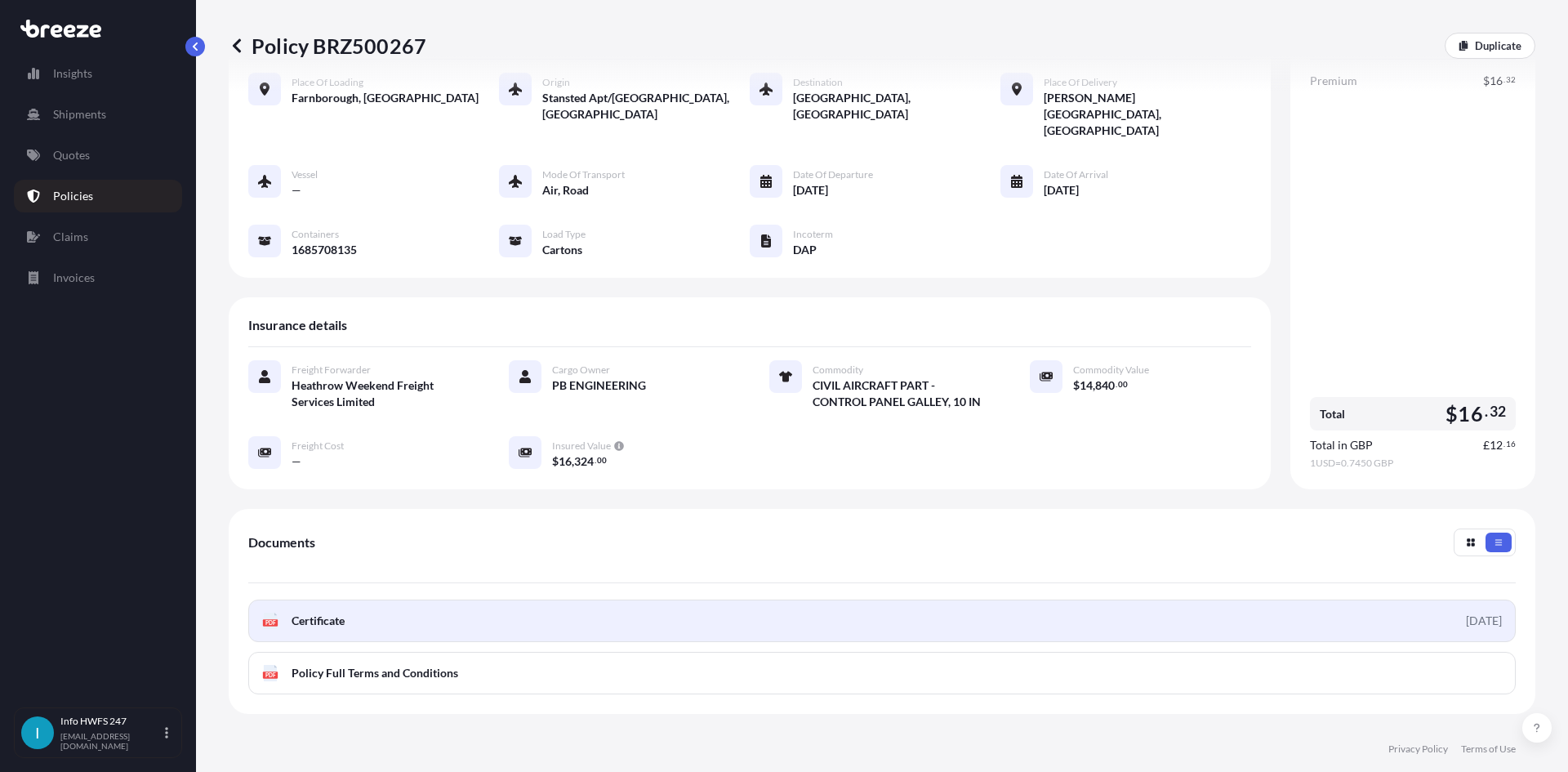
click at [938, 599] on link "PDF Certificate [DATE]" at bounding box center [882, 620] width 1268 height 43
